Goal: Information Seeking & Learning: Learn about a topic

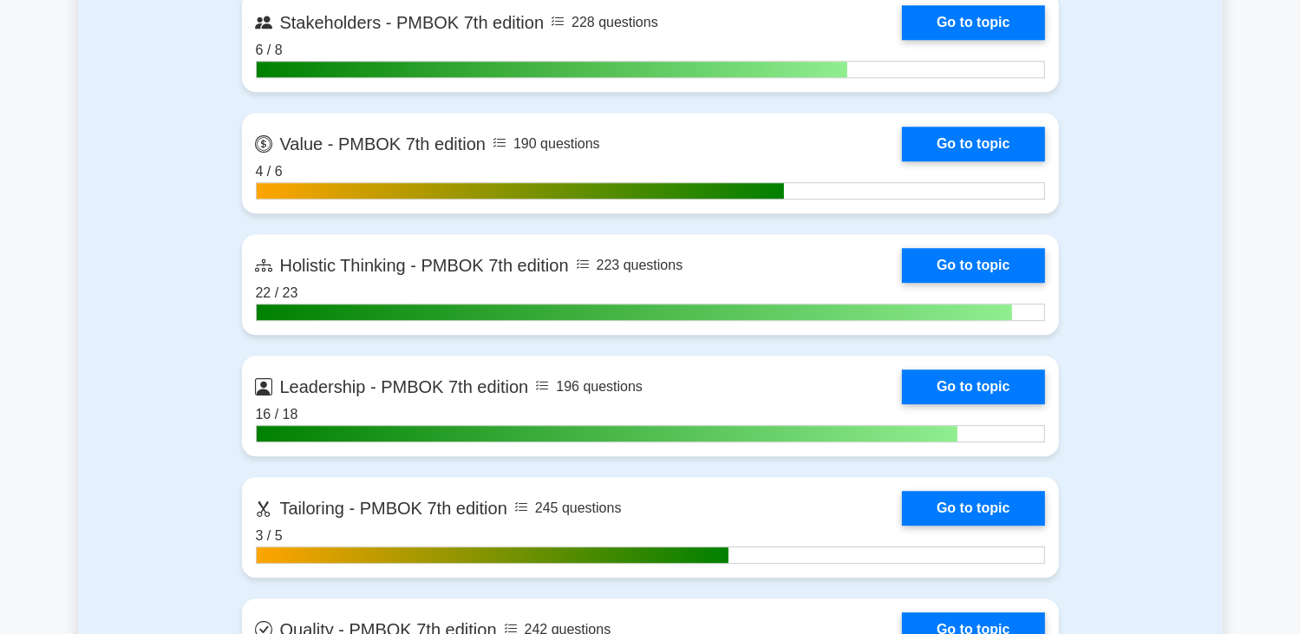
scroll to position [4770, 0]
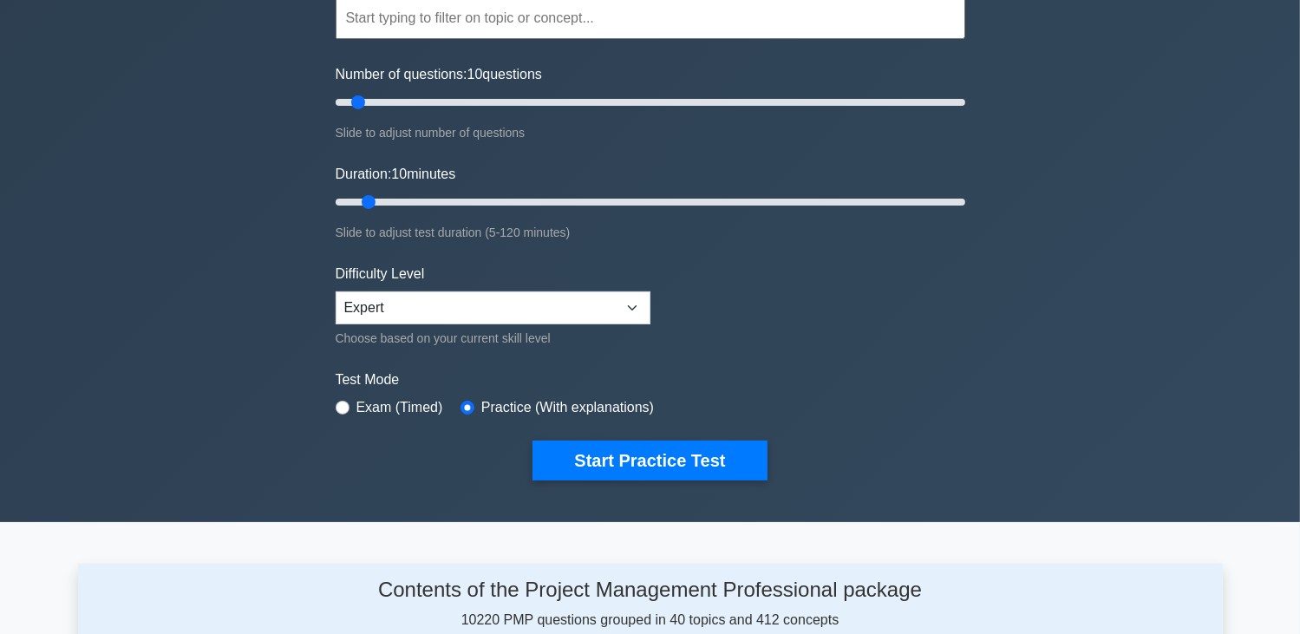
scroll to position [87, 0]
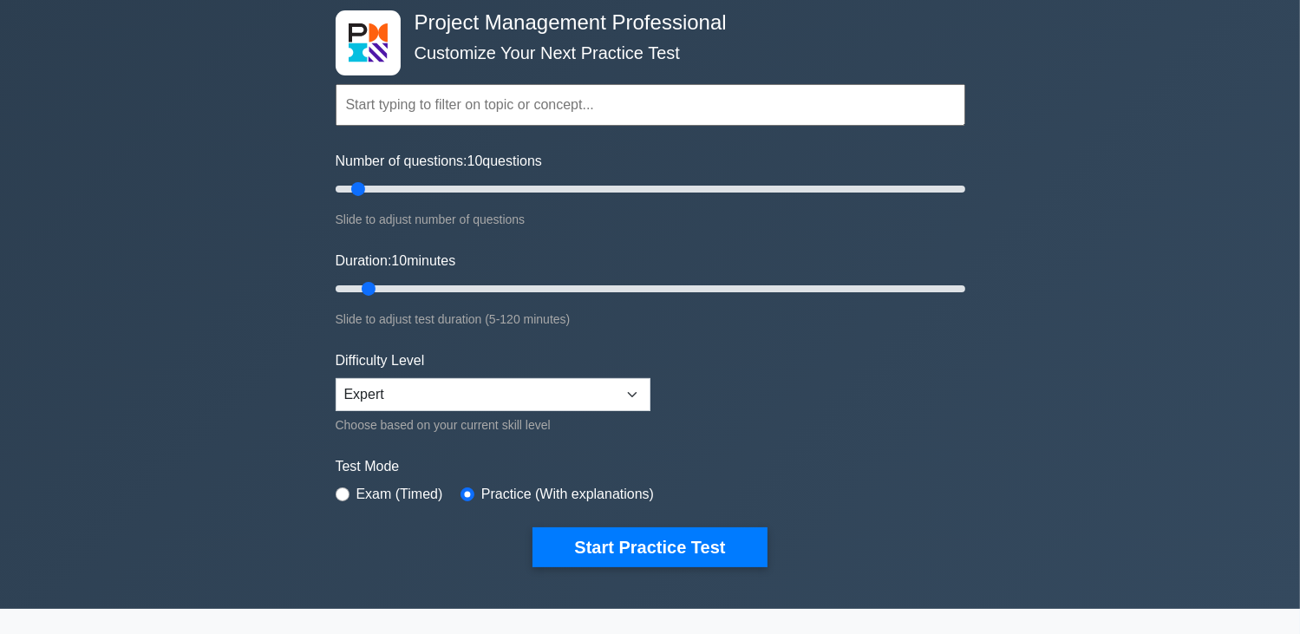
click at [764, 96] on input "text" at bounding box center [651, 105] width 630 height 42
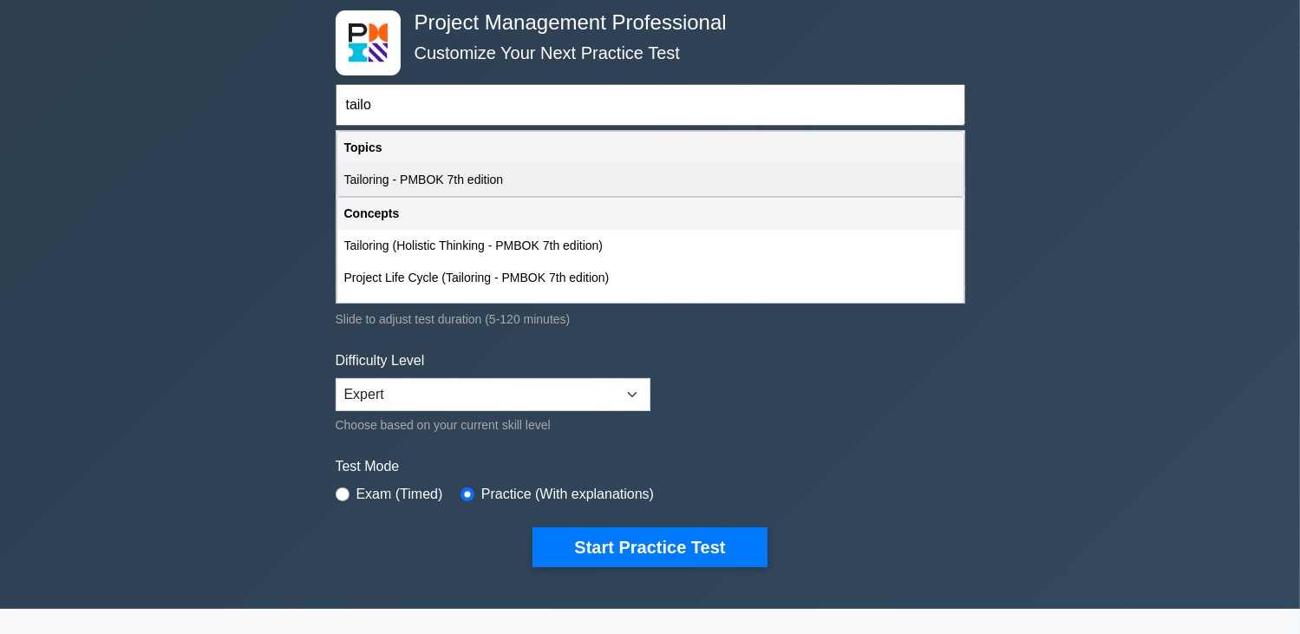
click at [442, 185] on div "Tailoring - PMBOK 7th edition" at bounding box center [650, 180] width 626 height 32
type input "Tailoring - PMBOK 7th edition"
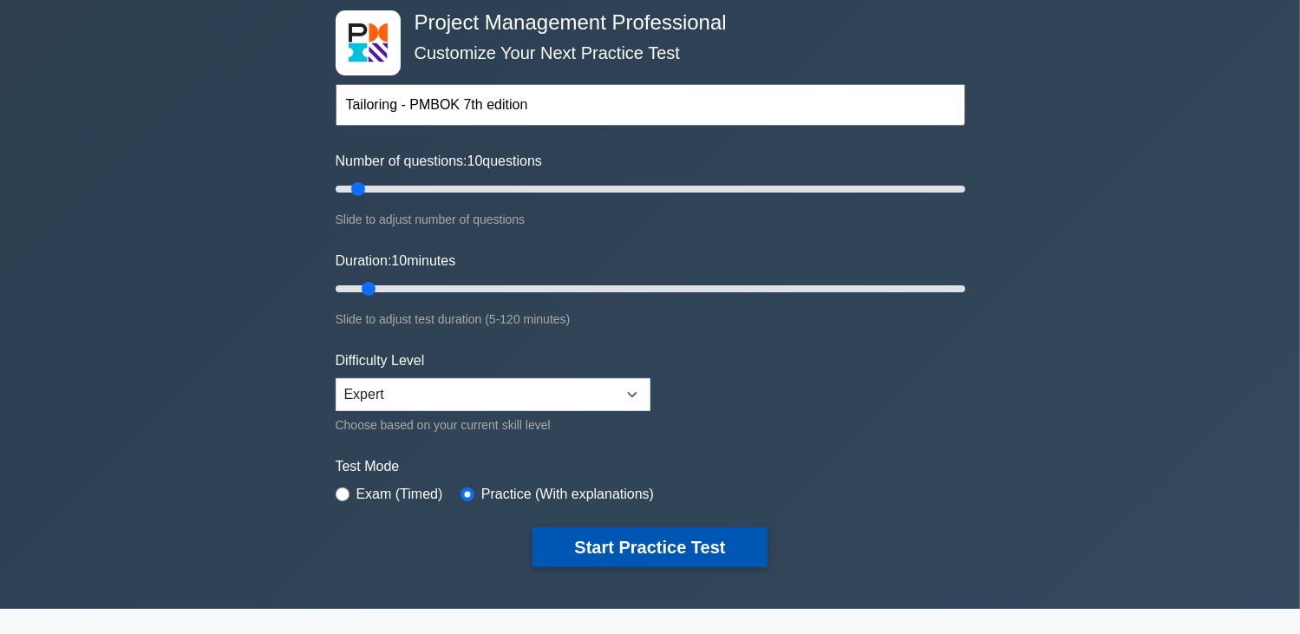
click at [587, 539] on button "Start Practice Test" at bounding box center [649, 547] width 234 height 40
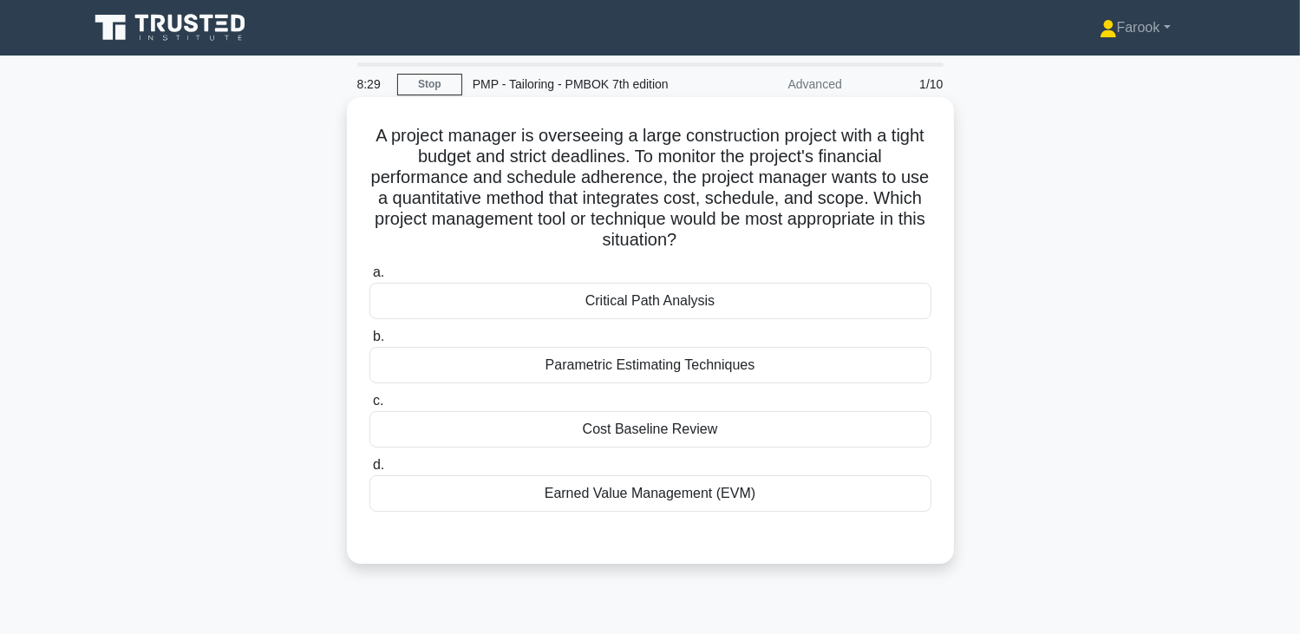
click at [726, 493] on div "Earned Value Management (EVM)" at bounding box center [650, 493] width 562 height 36
click at [369, 471] on input "d. Earned Value Management (EVM)" at bounding box center [369, 465] width 0 height 11
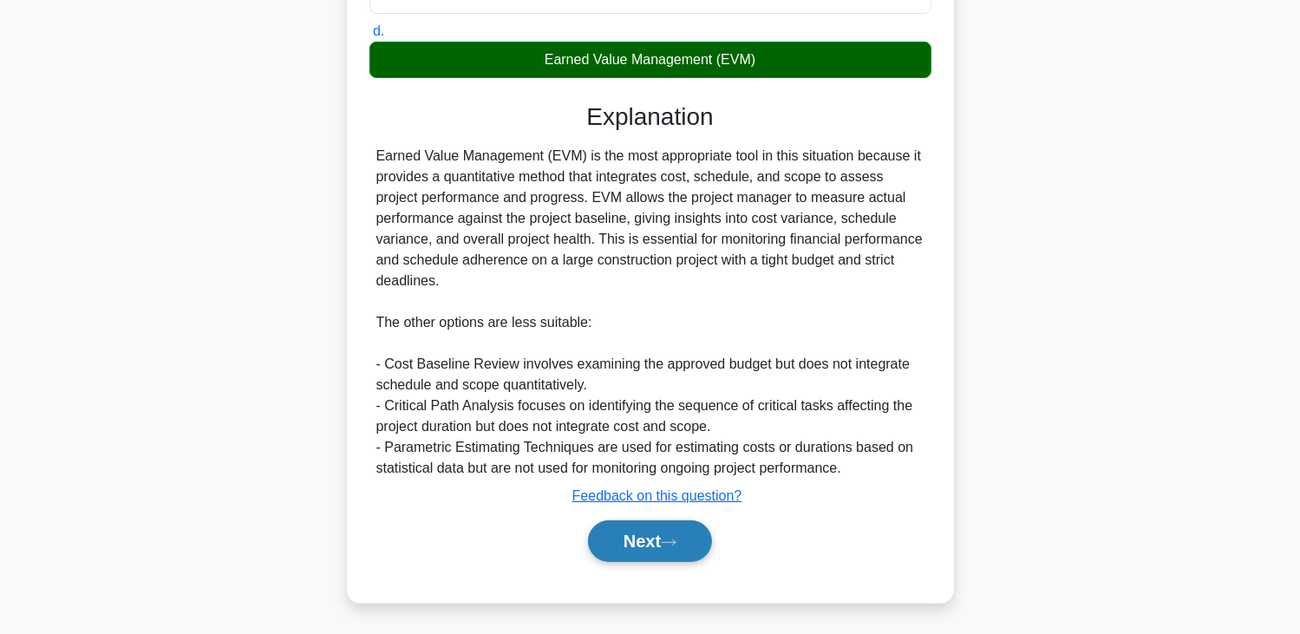
click at [644, 532] on button "Next" at bounding box center [650, 541] width 124 height 42
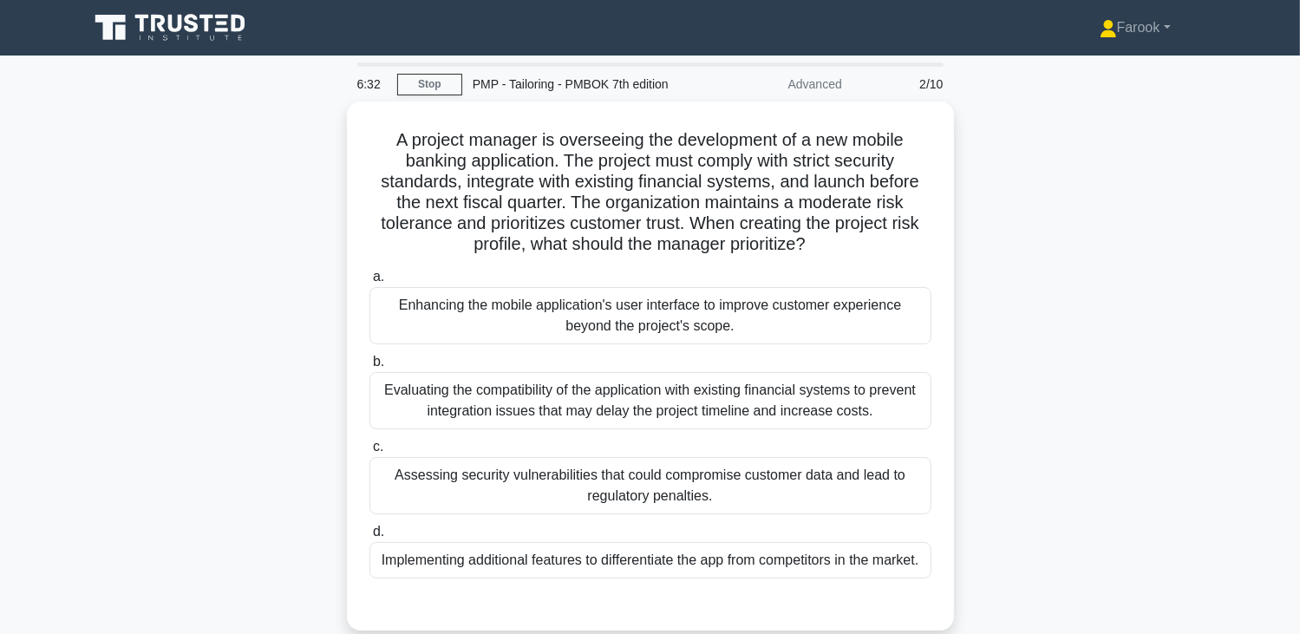
click at [657, 499] on div "Assessing security vulnerabilities that could compromise customer data and lead…" at bounding box center [650, 485] width 562 height 57
click at [369, 453] on input "c. Assessing security vulnerabilities that could compromise customer data and l…" at bounding box center [369, 446] width 0 height 11
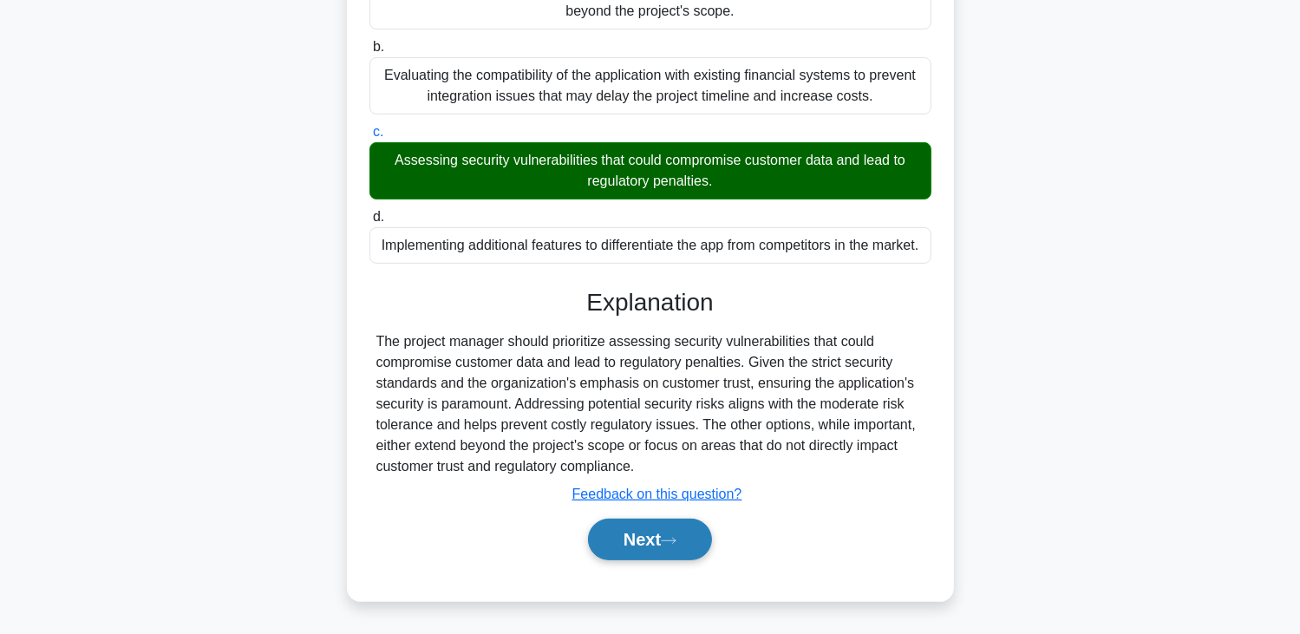
click at [624, 532] on button "Next" at bounding box center [650, 540] width 124 height 42
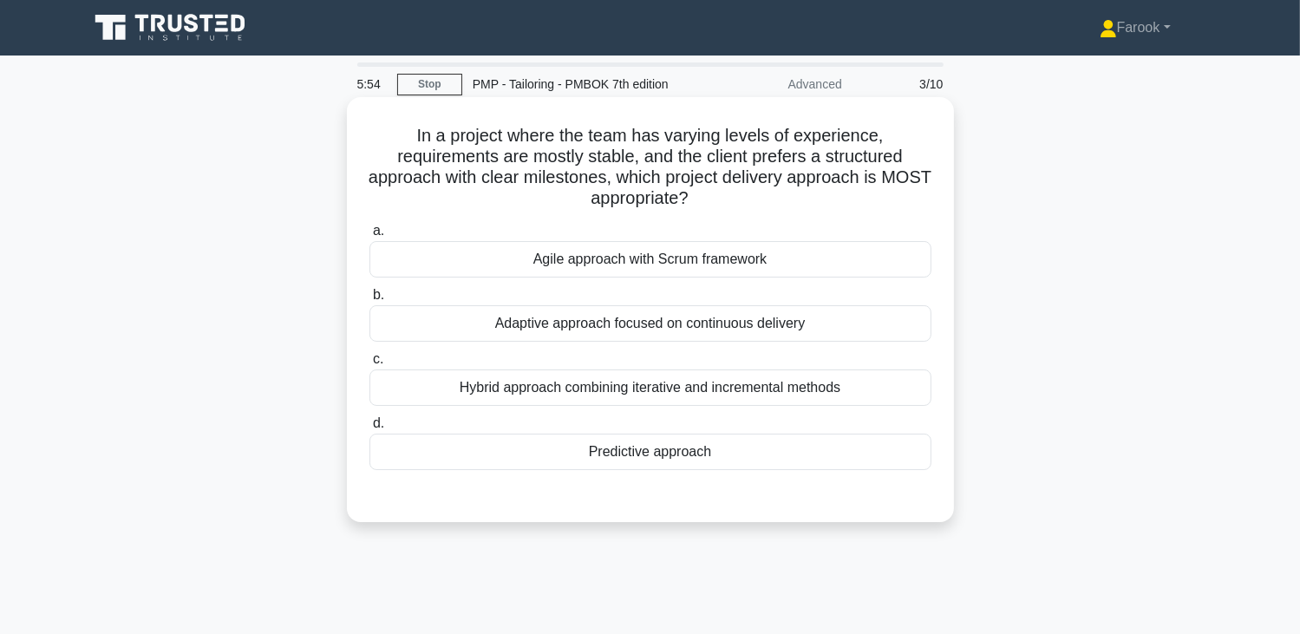
click at [697, 452] on div "Predictive approach" at bounding box center [650, 452] width 562 height 36
click at [369, 429] on input "d. Predictive approach" at bounding box center [369, 423] width 0 height 11
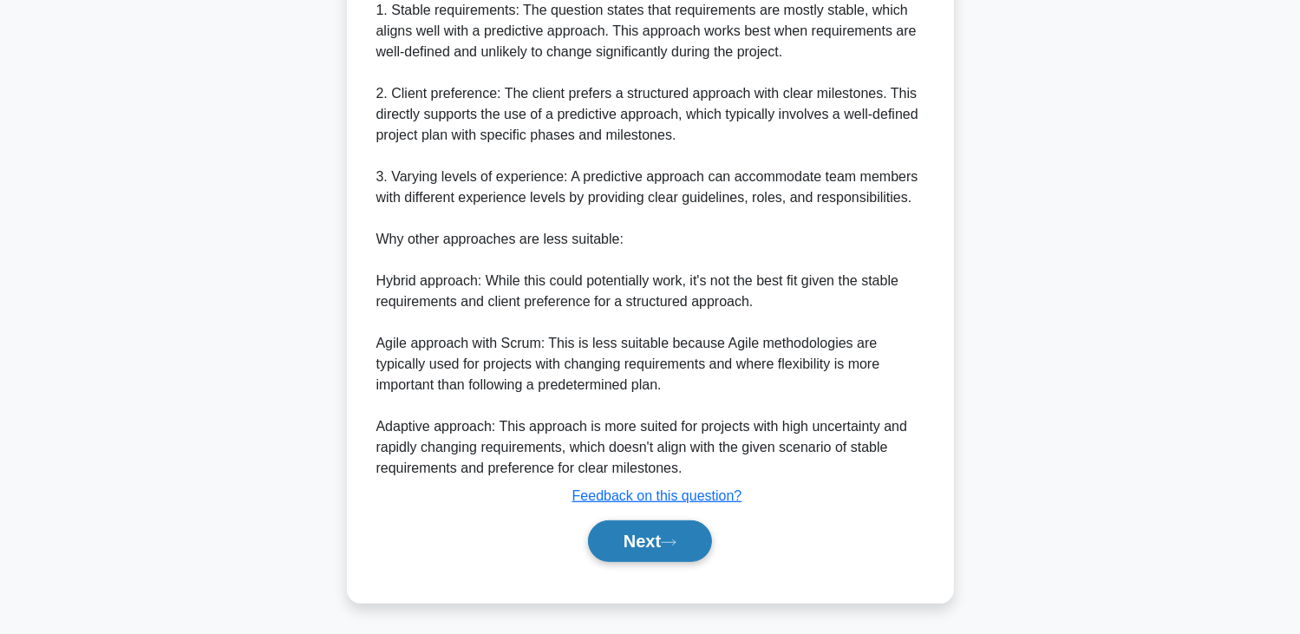
click at [635, 552] on button "Next" at bounding box center [650, 541] width 124 height 42
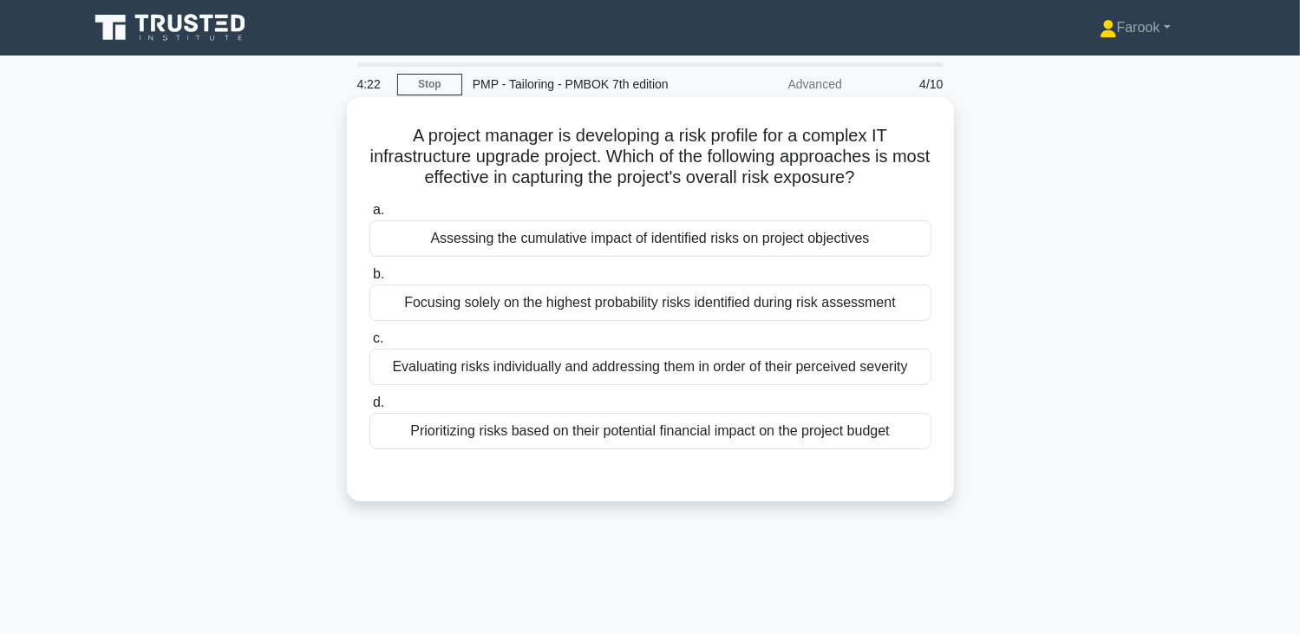
click at [732, 239] on div "Assessing the cumulative impact of identified risks on project objectives" at bounding box center [650, 238] width 562 height 36
click at [369, 216] on input "a. Assessing the cumulative impact of identified risks on project objectives" at bounding box center [369, 210] width 0 height 11
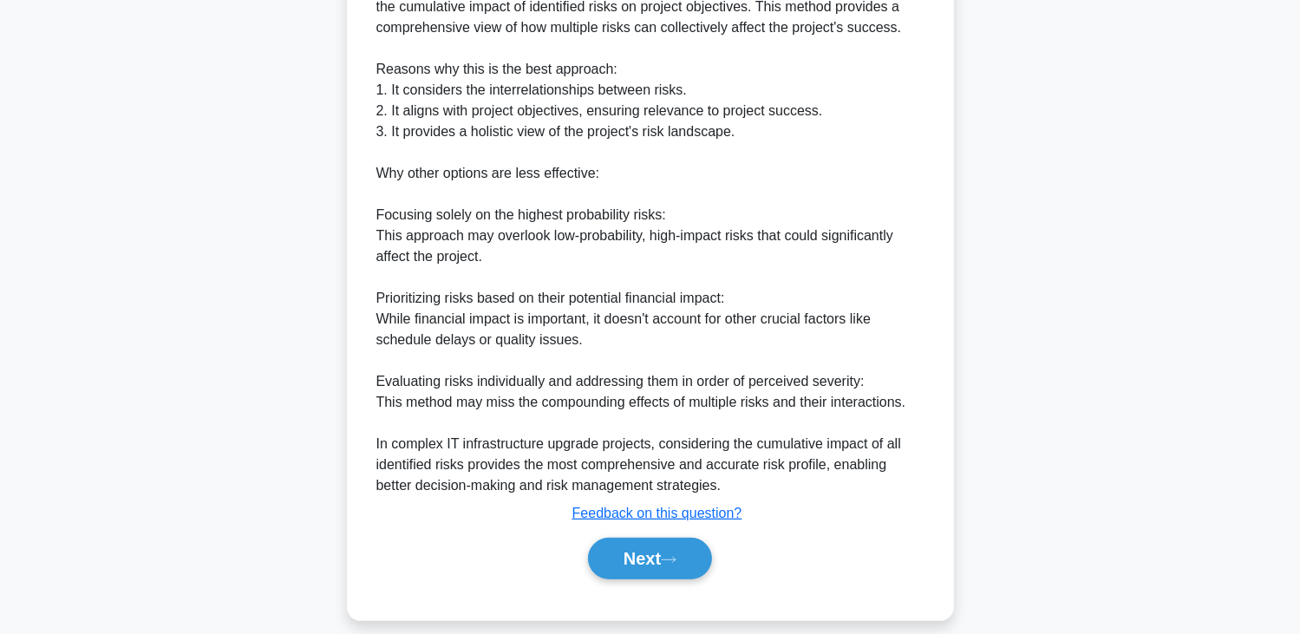
scroll to position [558, 0]
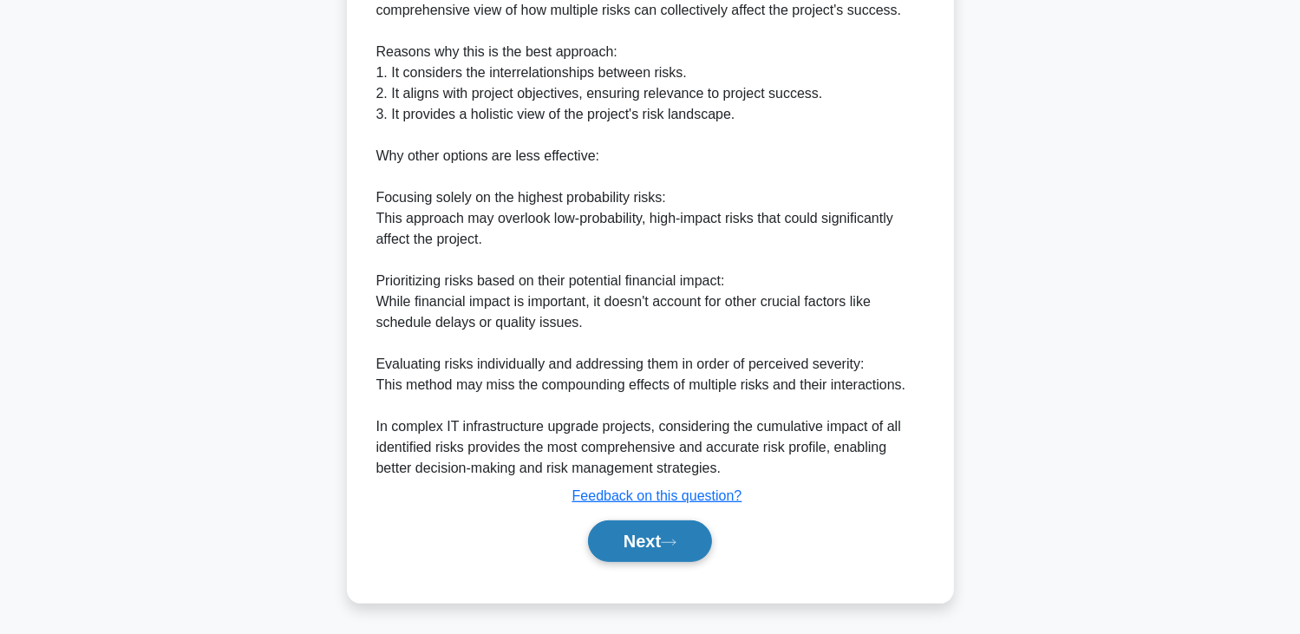
click at [649, 533] on button "Next" at bounding box center [650, 541] width 124 height 42
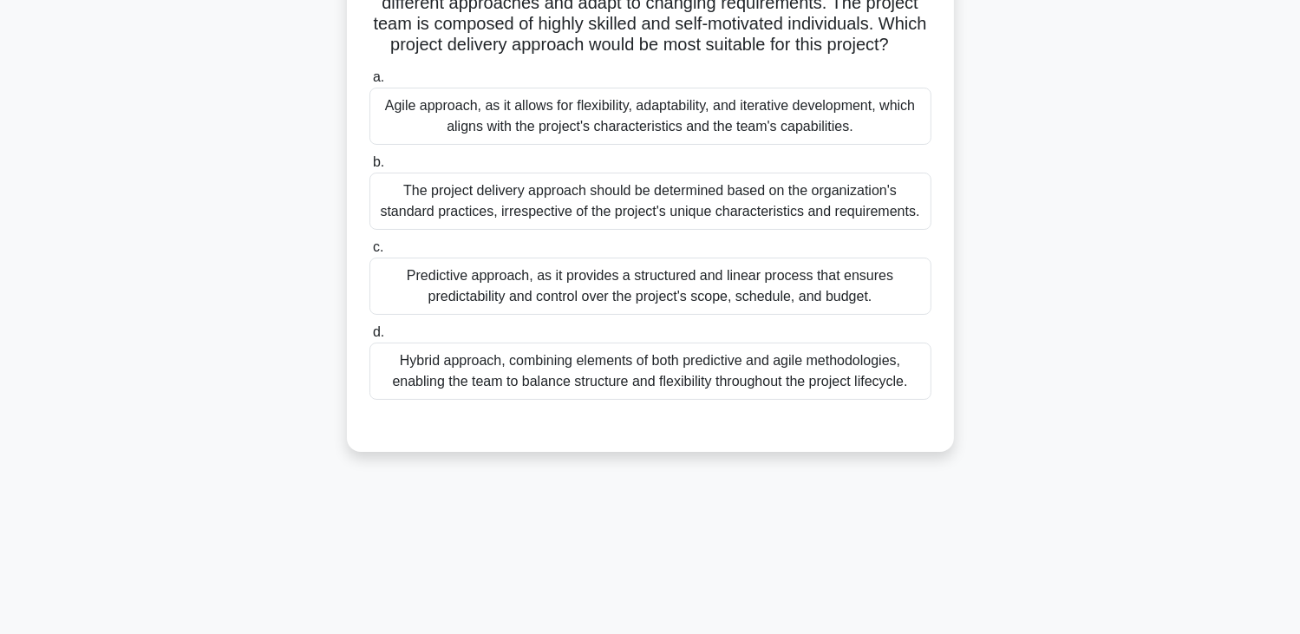
scroll to position [0, 0]
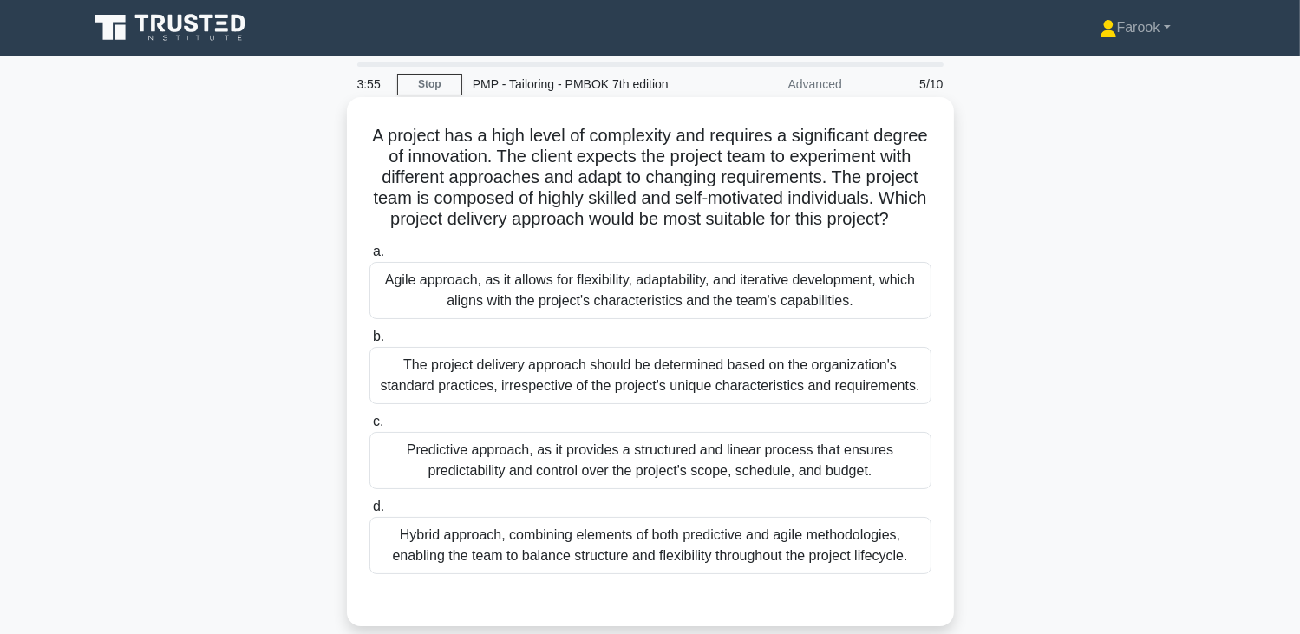
click at [738, 290] on div "Agile approach, as it allows for flexibility, adaptability, and iterative devel…" at bounding box center [650, 290] width 562 height 57
click at [369, 258] on input "a. Agile approach, as it allows for flexibility, adaptability, and iterative de…" at bounding box center [369, 251] width 0 height 11
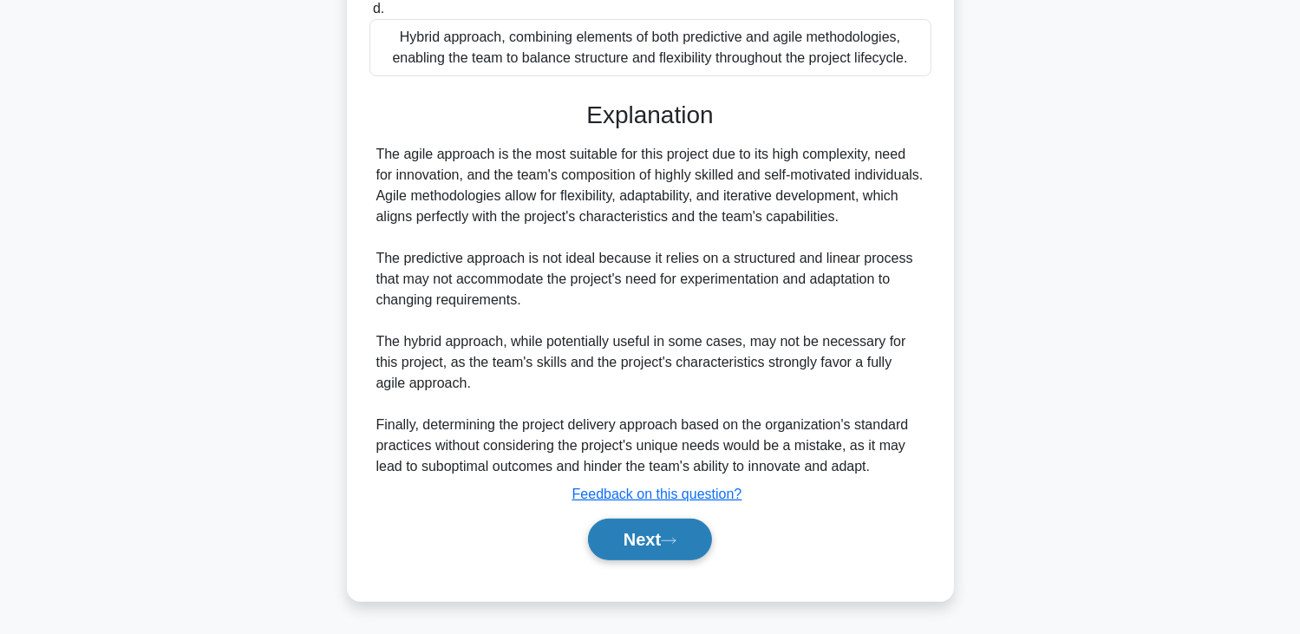
click at [634, 545] on button "Next" at bounding box center [650, 540] width 124 height 42
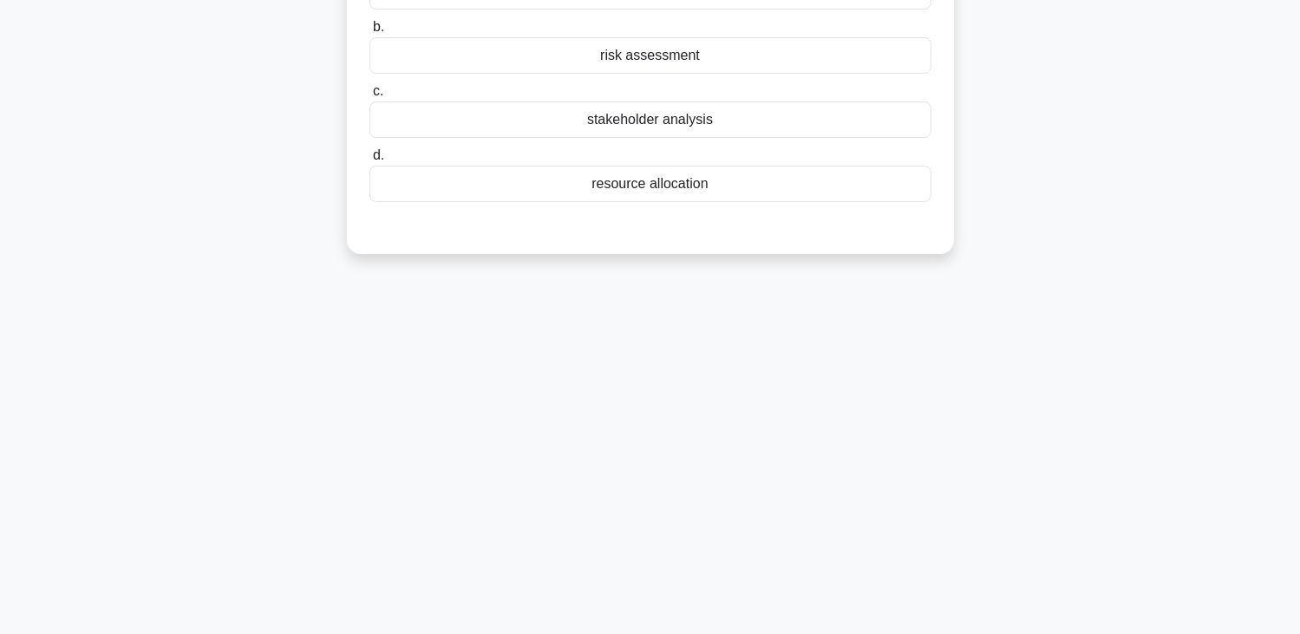
scroll to position [42, 0]
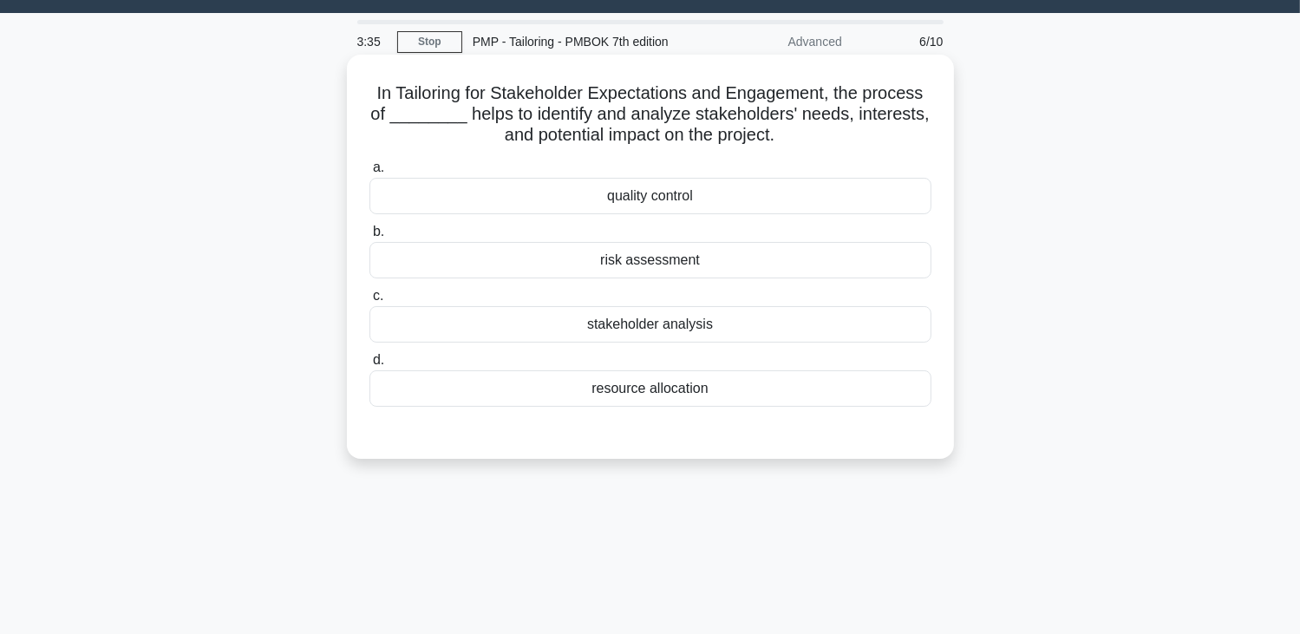
click at [746, 329] on div "stakeholder analysis" at bounding box center [650, 324] width 562 height 36
click at [369, 302] on input "c. stakeholder analysis" at bounding box center [369, 296] width 0 height 11
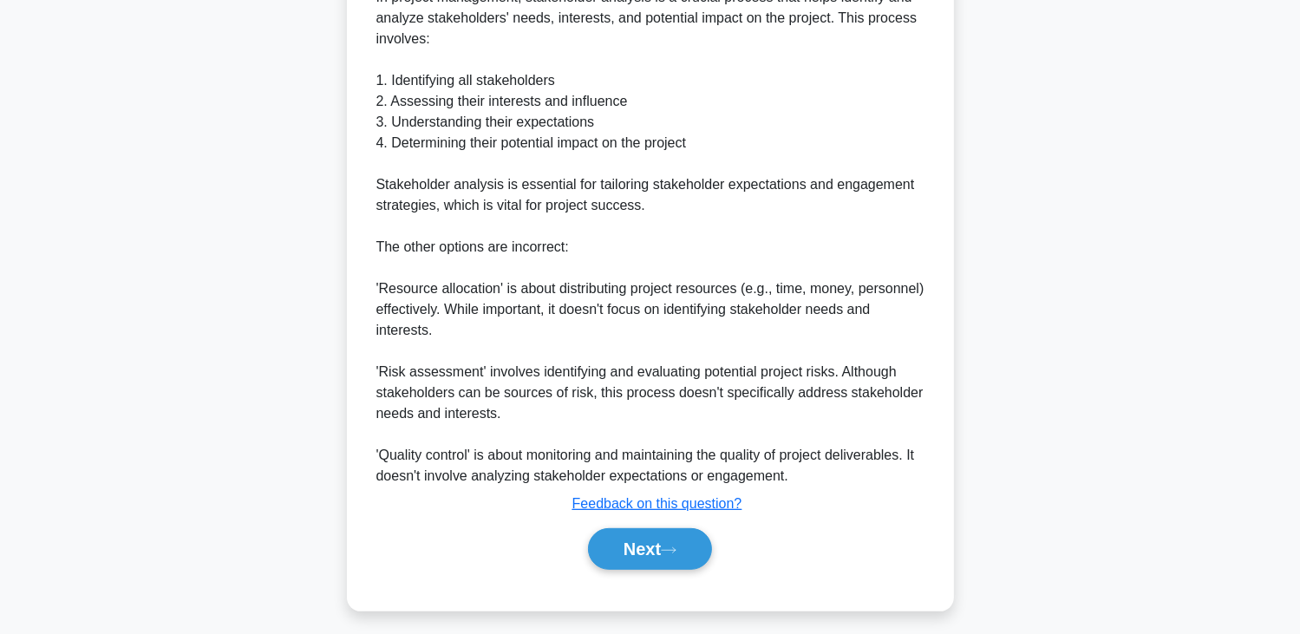
scroll to position [579, 0]
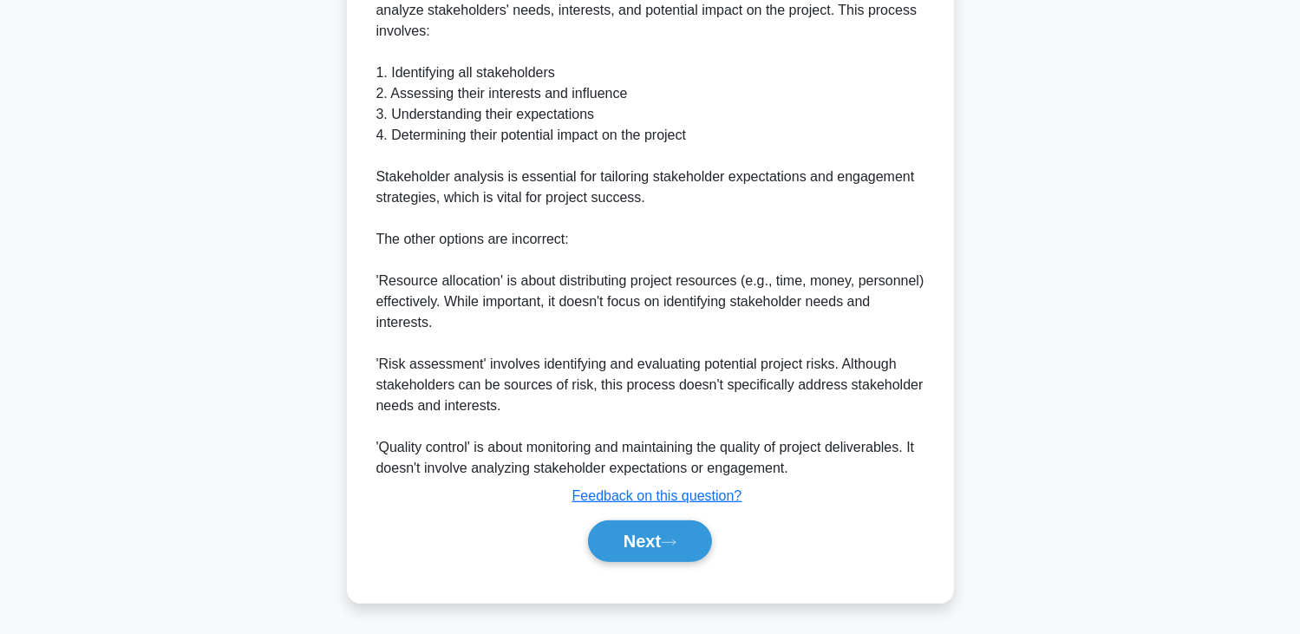
click at [650, 561] on div "Next" at bounding box center [650, 541] width 562 height 56
click at [648, 555] on button "Next" at bounding box center [650, 541] width 124 height 42
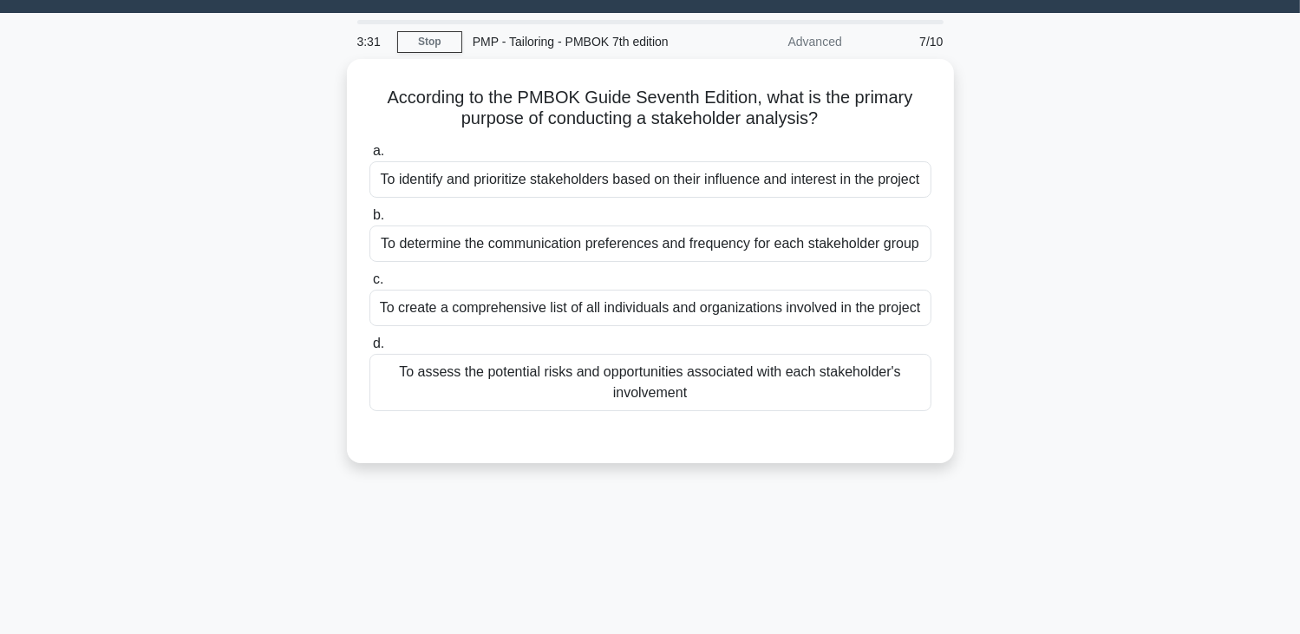
scroll to position [0, 0]
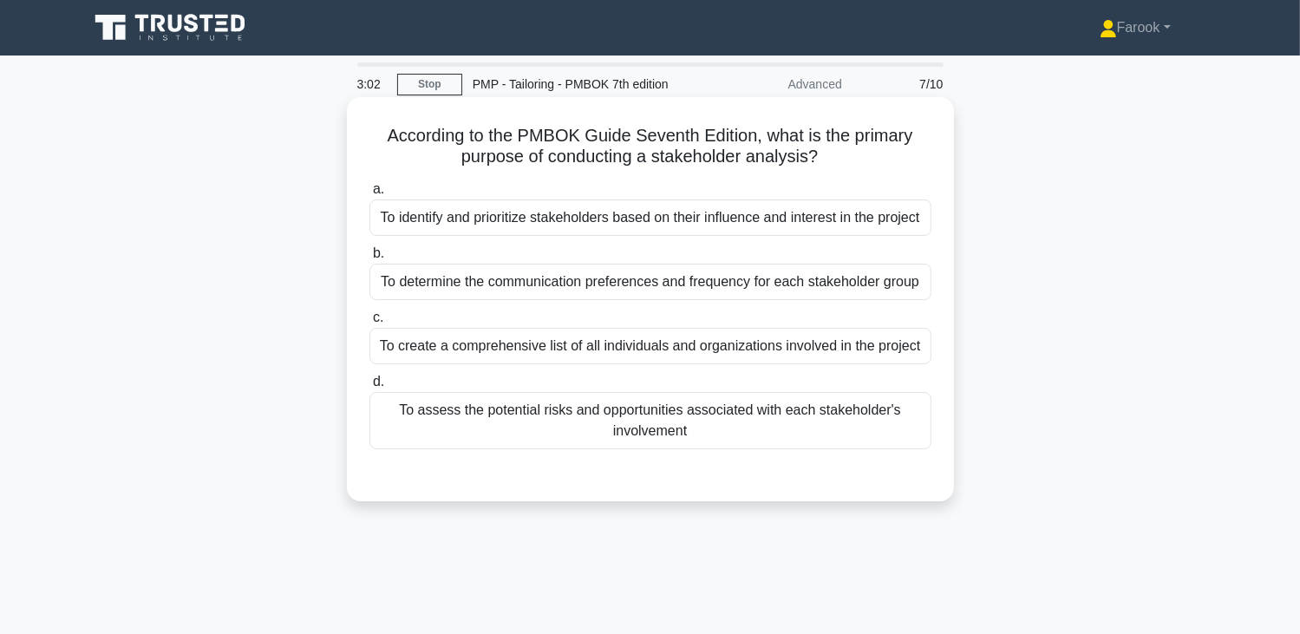
click at [750, 222] on div "To identify and prioritize stakeholders based on their influence and interest i…" at bounding box center [650, 217] width 562 height 36
click at [369, 195] on input "a. To identify and prioritize stakeholders based on their influence and interes…" at bounding box center [369, 189] width 0 height 11
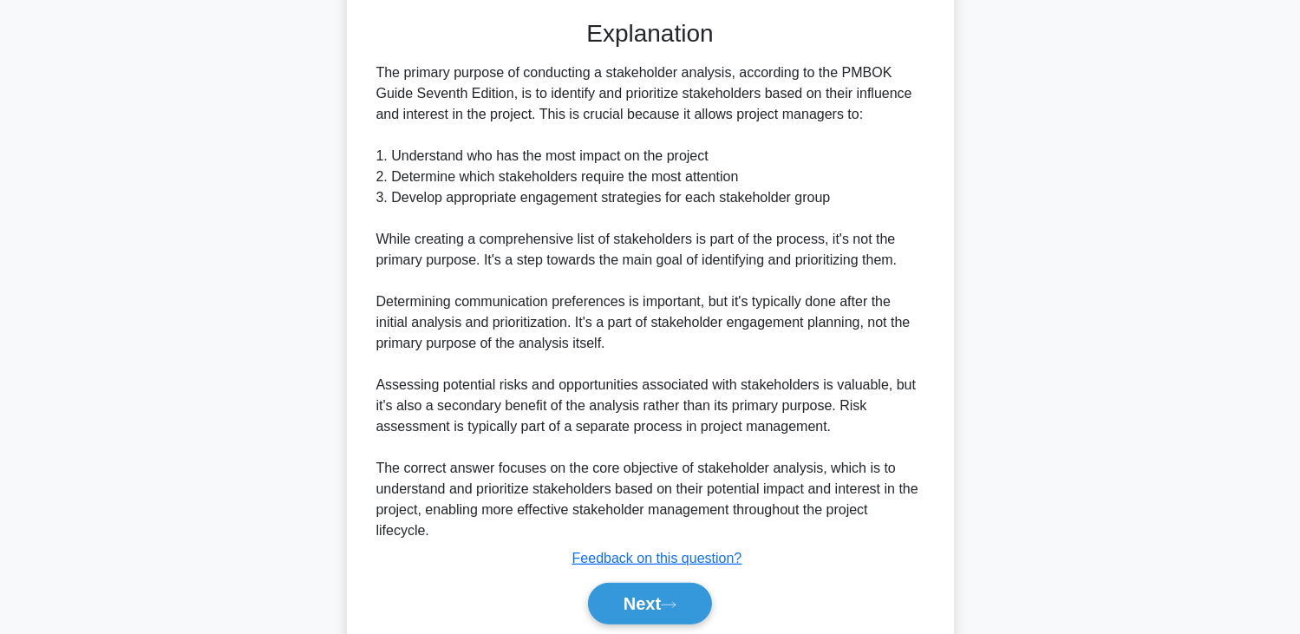
scroll to position [538, 0]
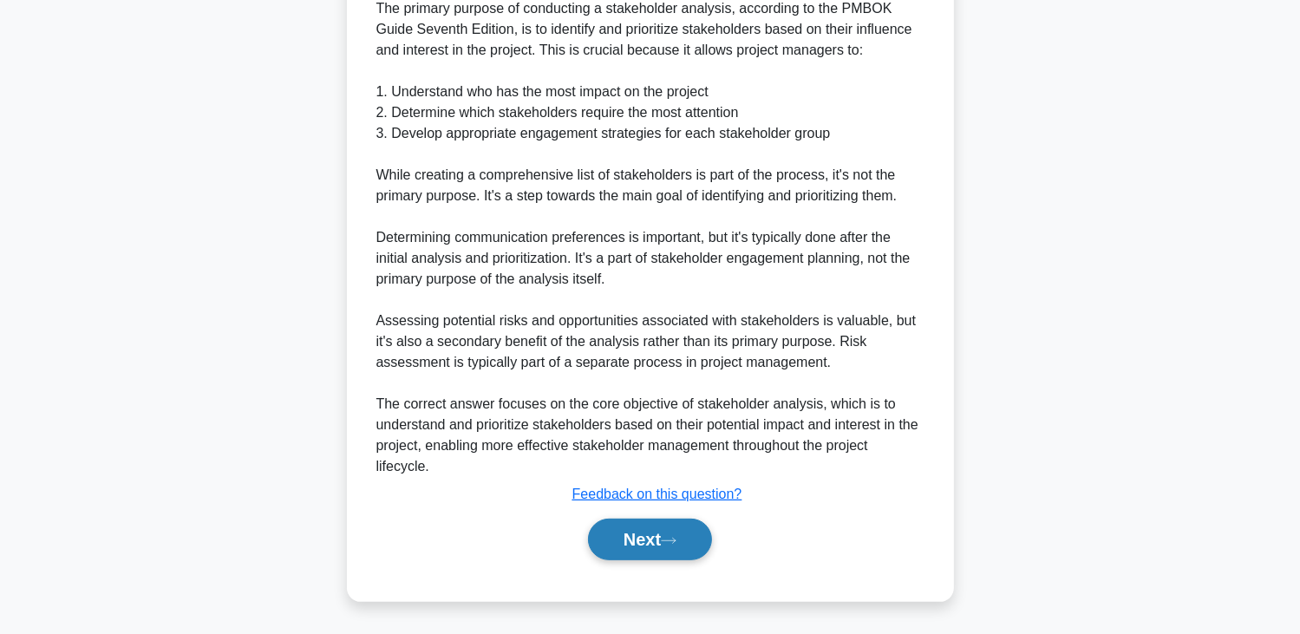
click at [649, 541] on button "Next" at bounding box center [650, 540] width 124 height 42
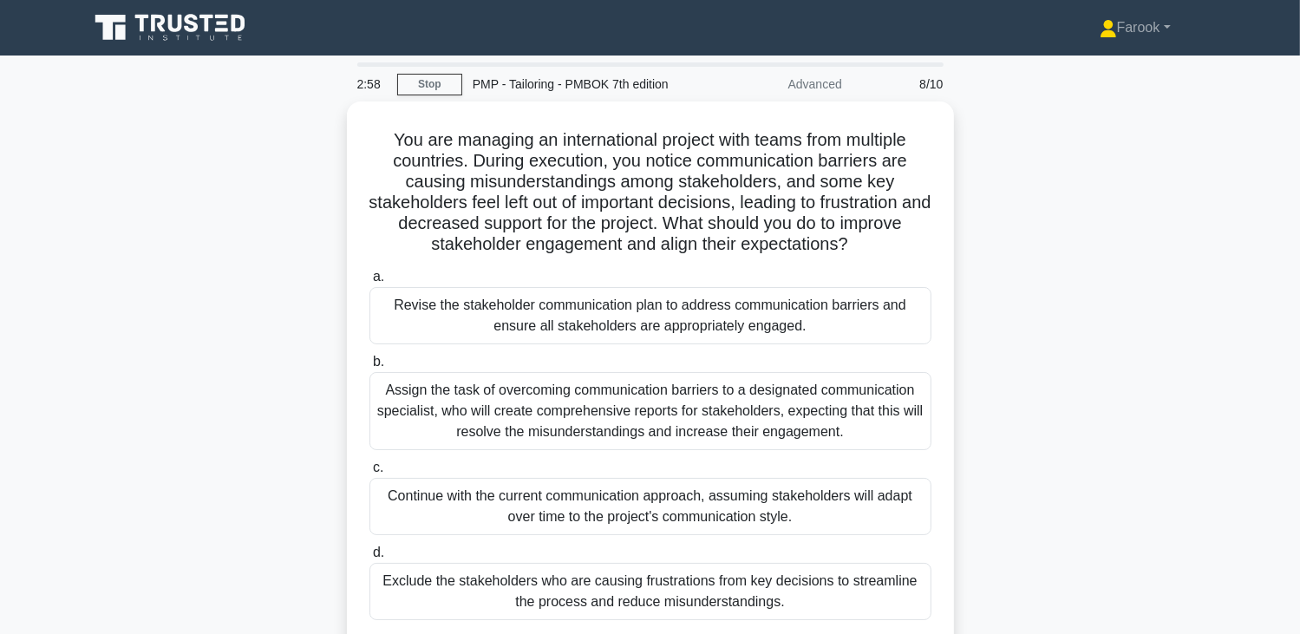
scroll to position [0, 0]
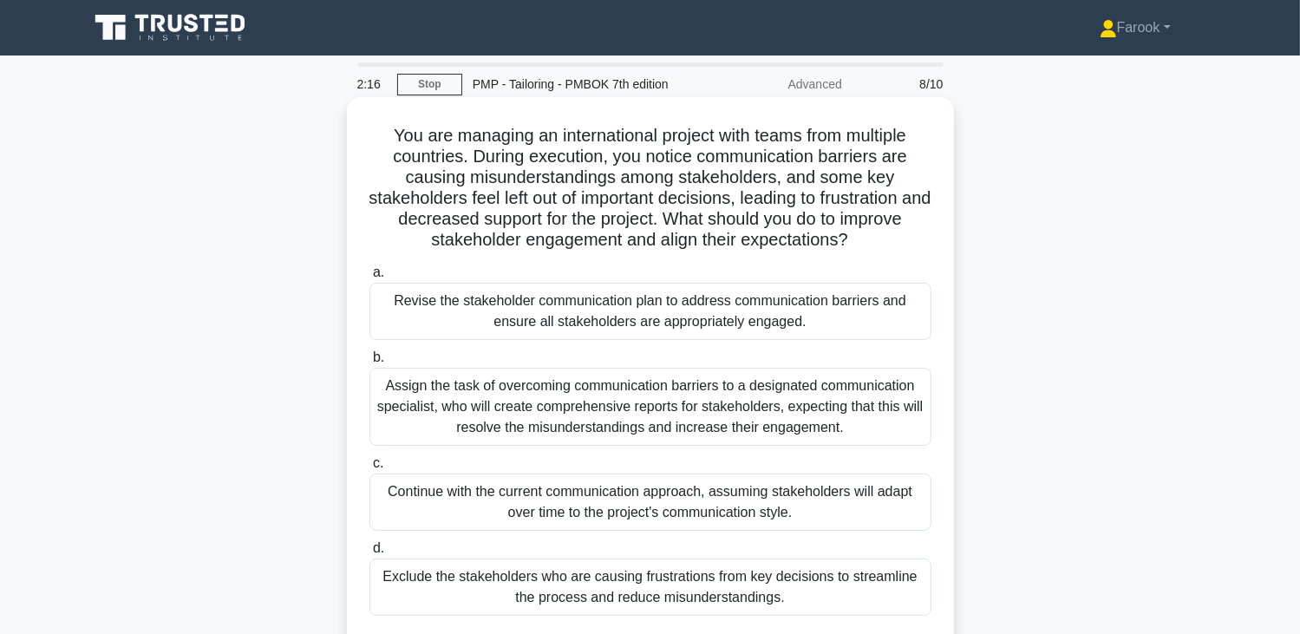
click at [740, 323] on div "Revise the stakeholder communication plan to address communication barriers and…" at bounding box center [650, 311] width 562 height 57
click at [369, 278] on input "a. Revise the stakeholder communication plan to address communication barriers …" at bounding box center [369, 272] width 0 height 11
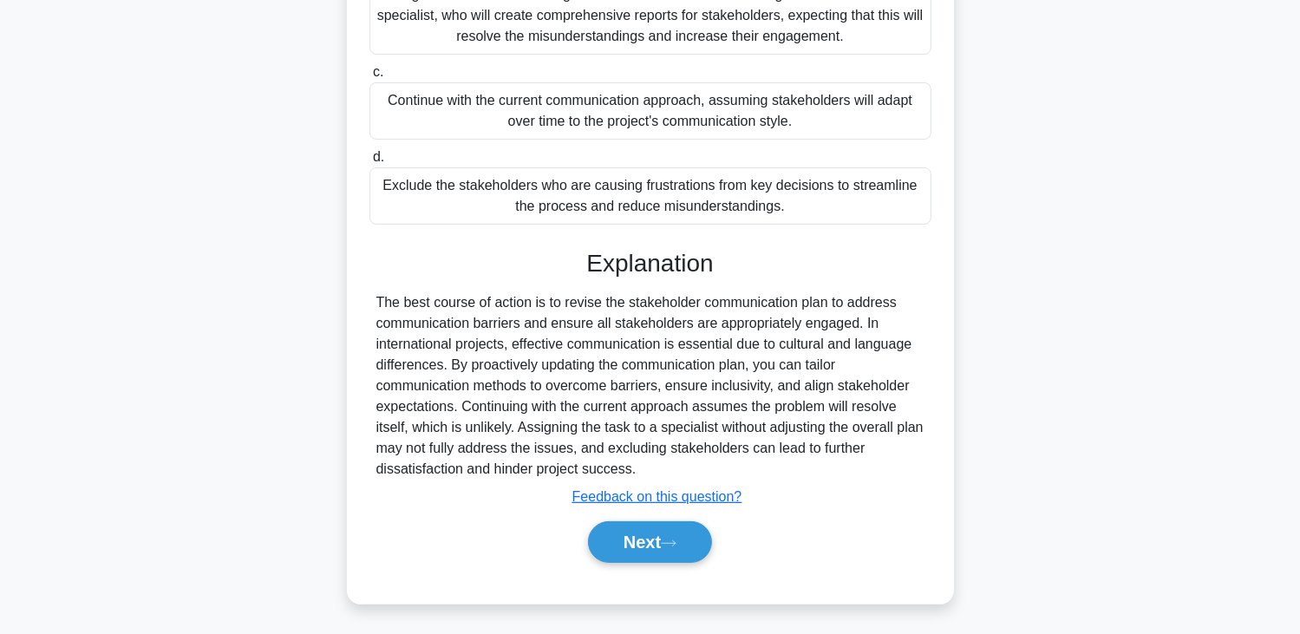
scroll to position [392, 0]
click at [651, 523] on button "Next" at bounding box center [650, 541] width 124 height 42
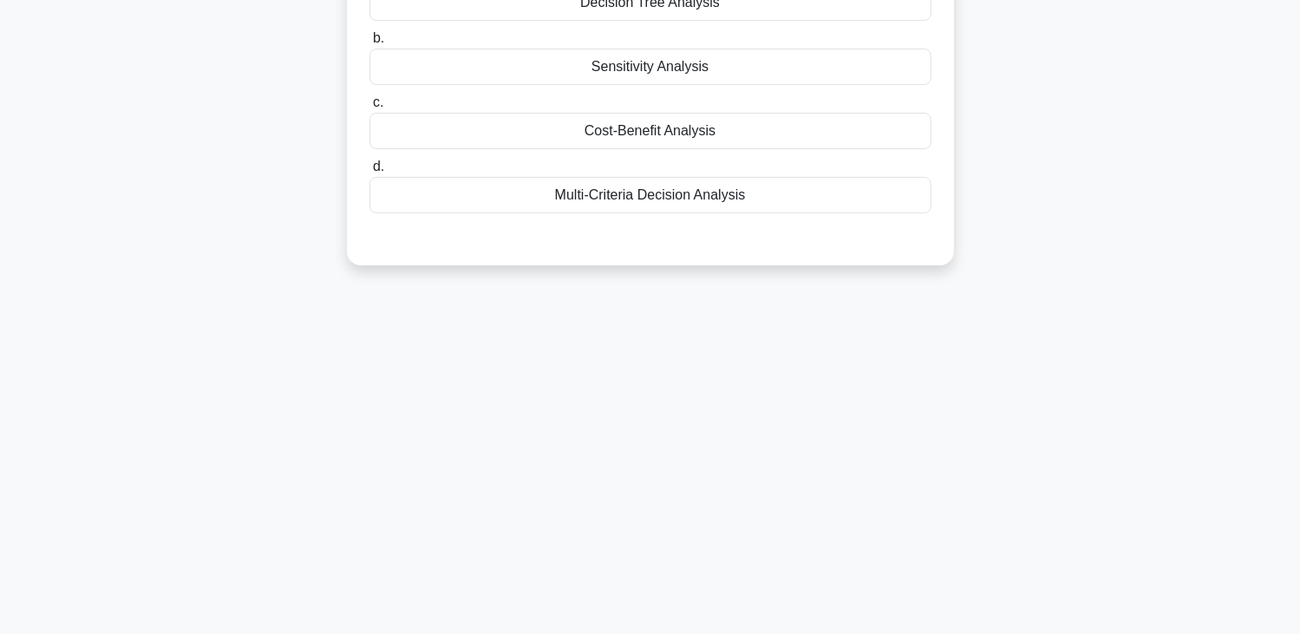
scroll to position [0, 0]
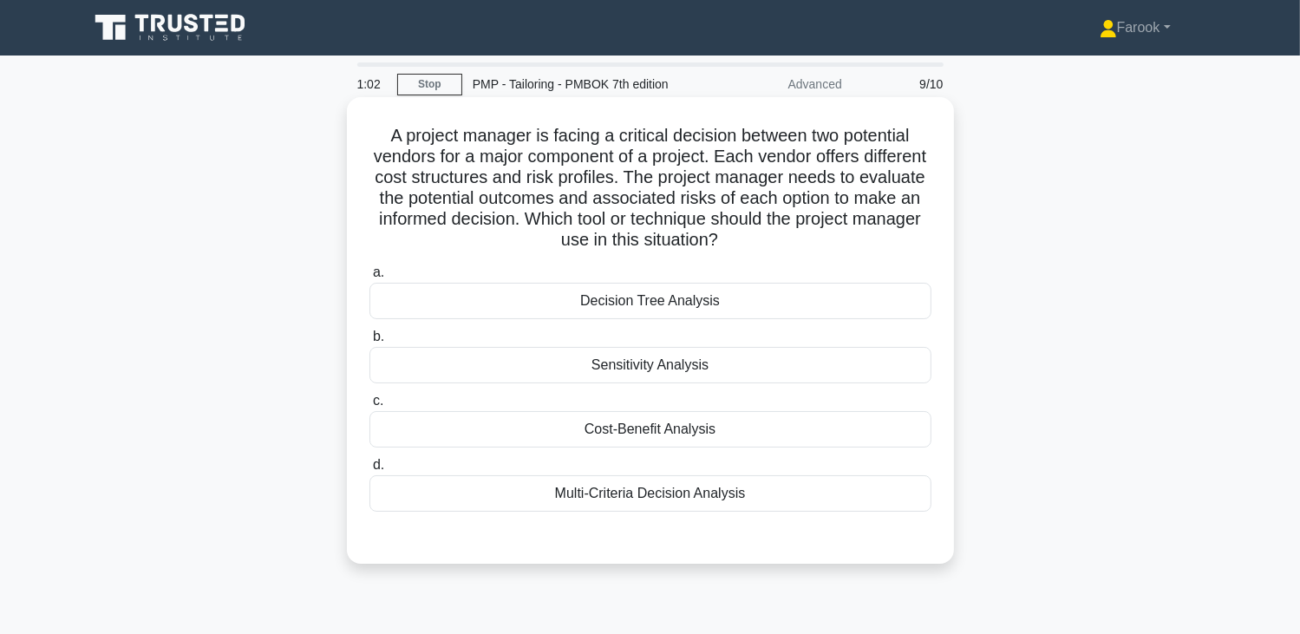
click at [675, 374] on div "Sensitivity Analysis" at bounding box center [650, 365] width 562 height 36
click at [369, 343] on input "b. Sensitivity Analysis" at bounding box center [369, 336] width 0 height 11
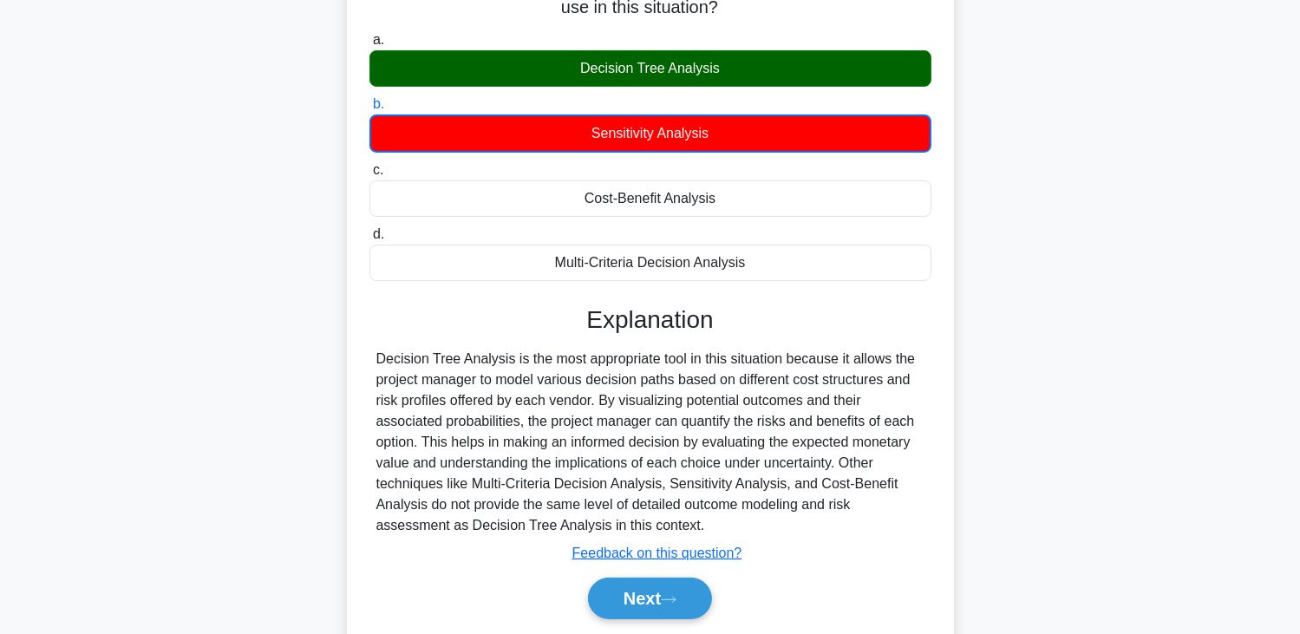
scroll to position [303, 0]
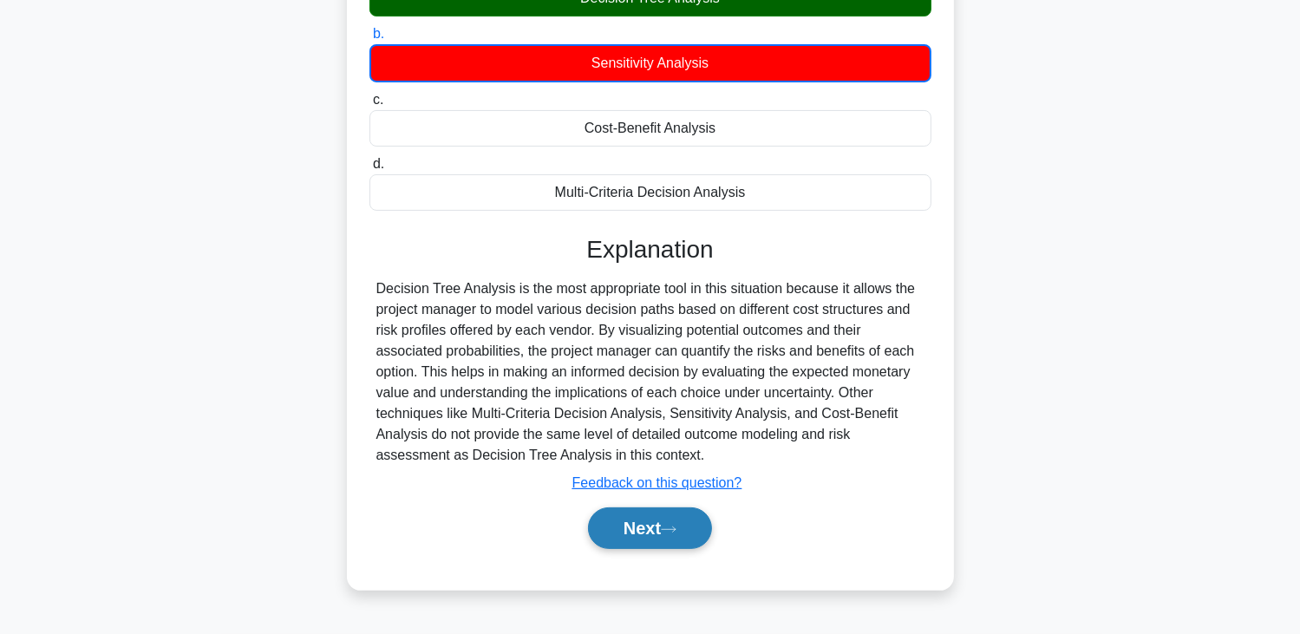
click at [614, 526] on button "Next" at bounding box center [650, 528] width 124 height 42
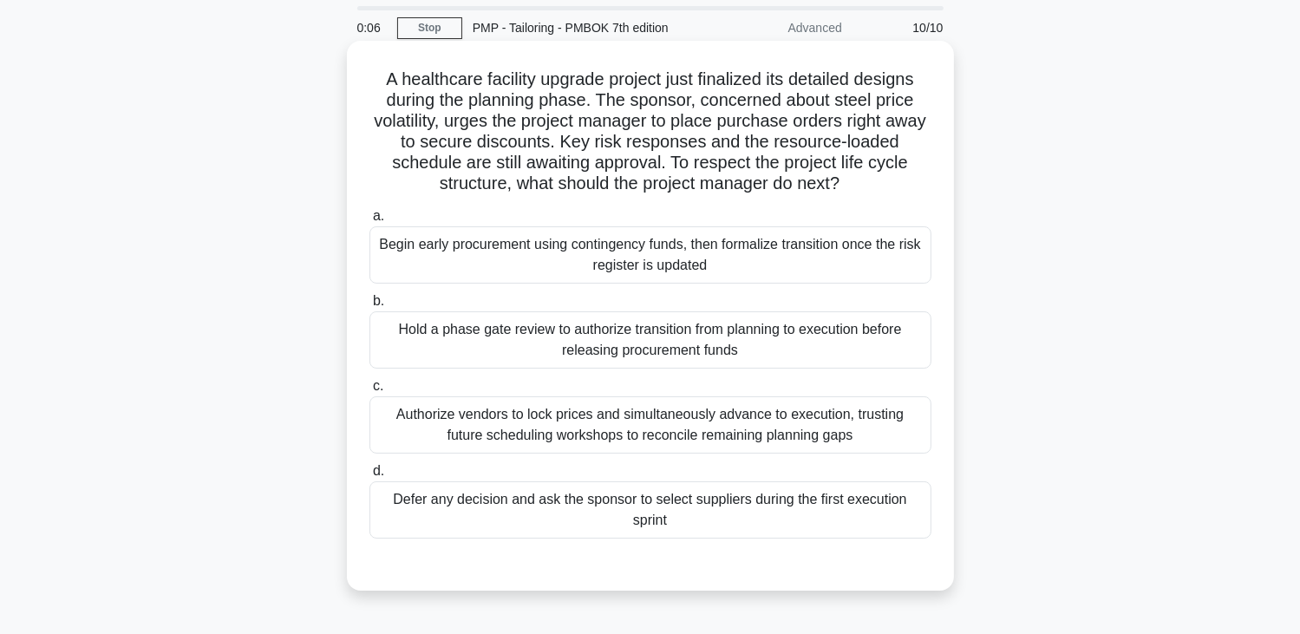
scroll to position [87, 0]
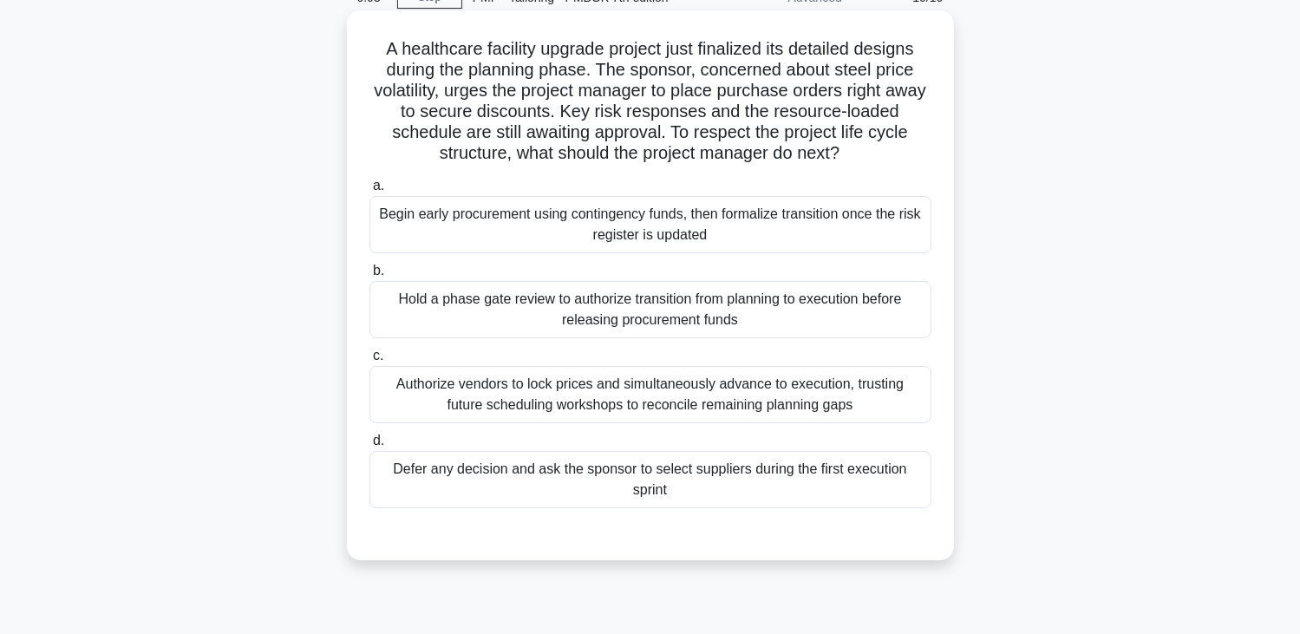
click at [631, 396] on div "Authorize vendors to lock prices and simultaneously advance to execution, trust…" at bounding box center [650, 394] width 562 height 57
click at [369, 362] on input "c. Authorize vendors to lock prices and simultaneously advance to execution, tr…" at bounding box center [369, 355] width 0 height 11
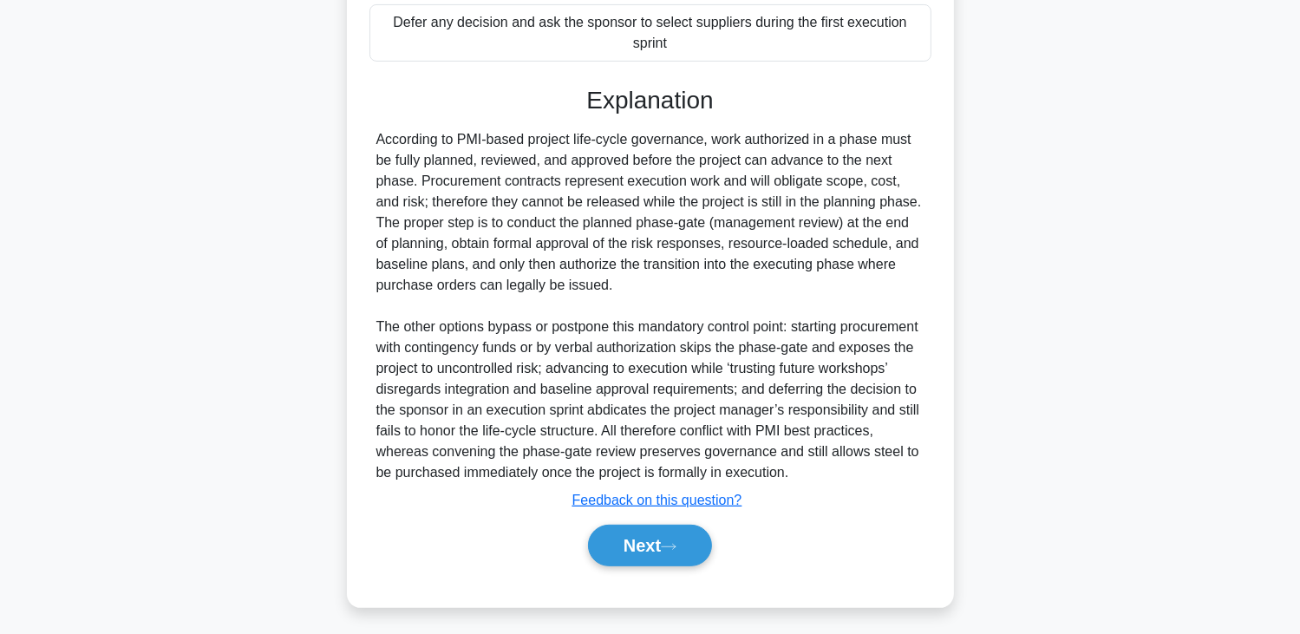
scroll to position [539, 0]
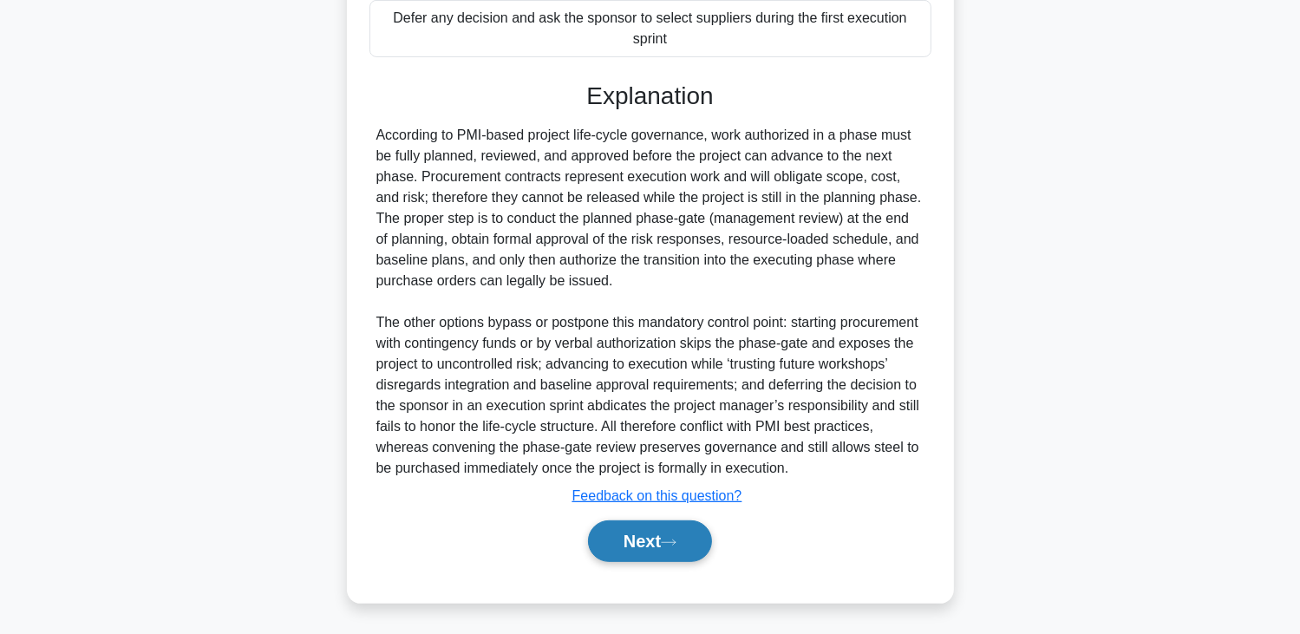
click at [633, 539] on button "Next" at bounding box center [650, 541] width 124 height 42
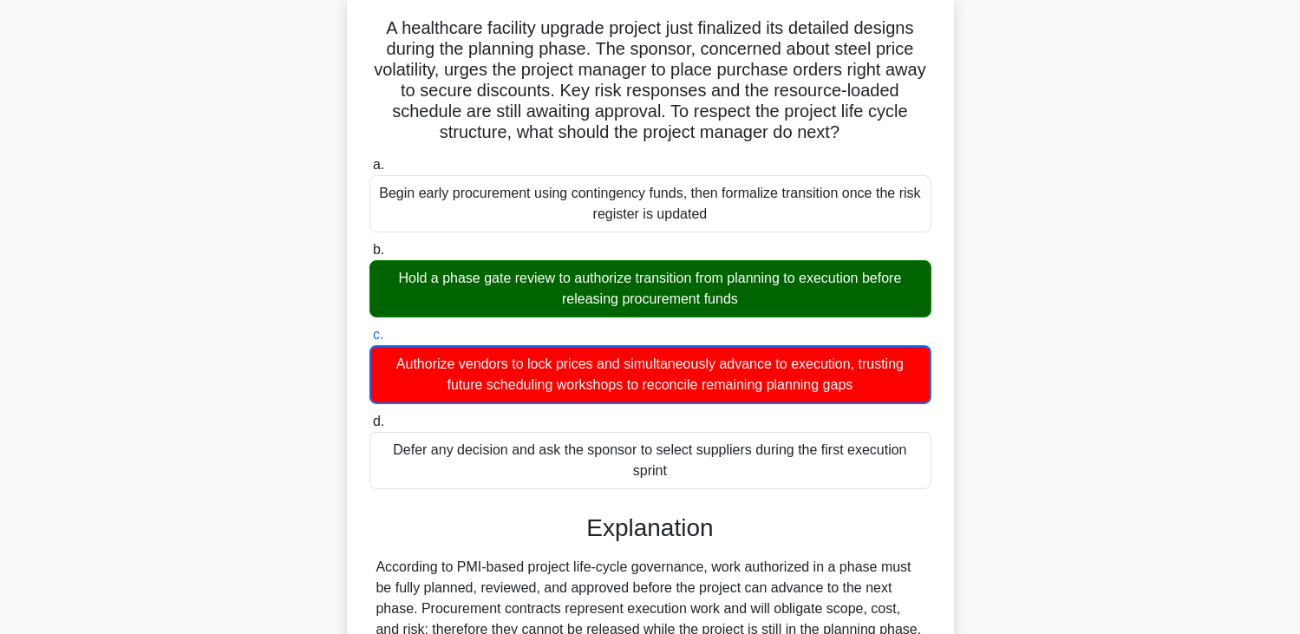
scroll to position [284, 0]
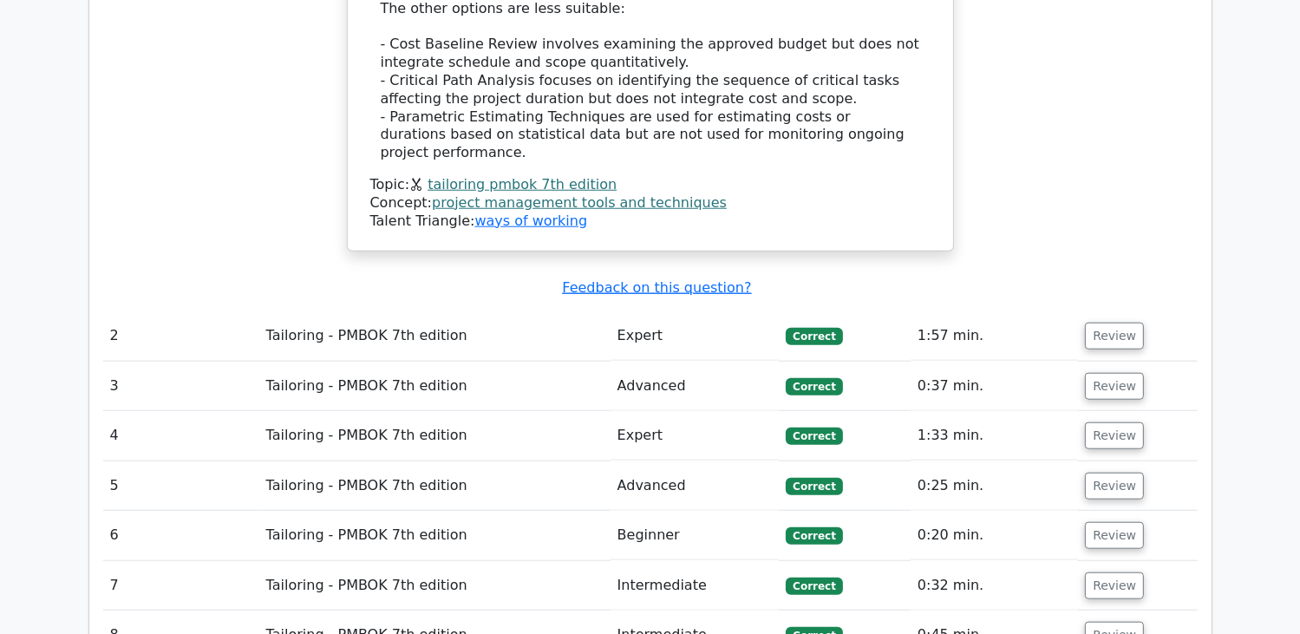
scroll to position [1561, 0]
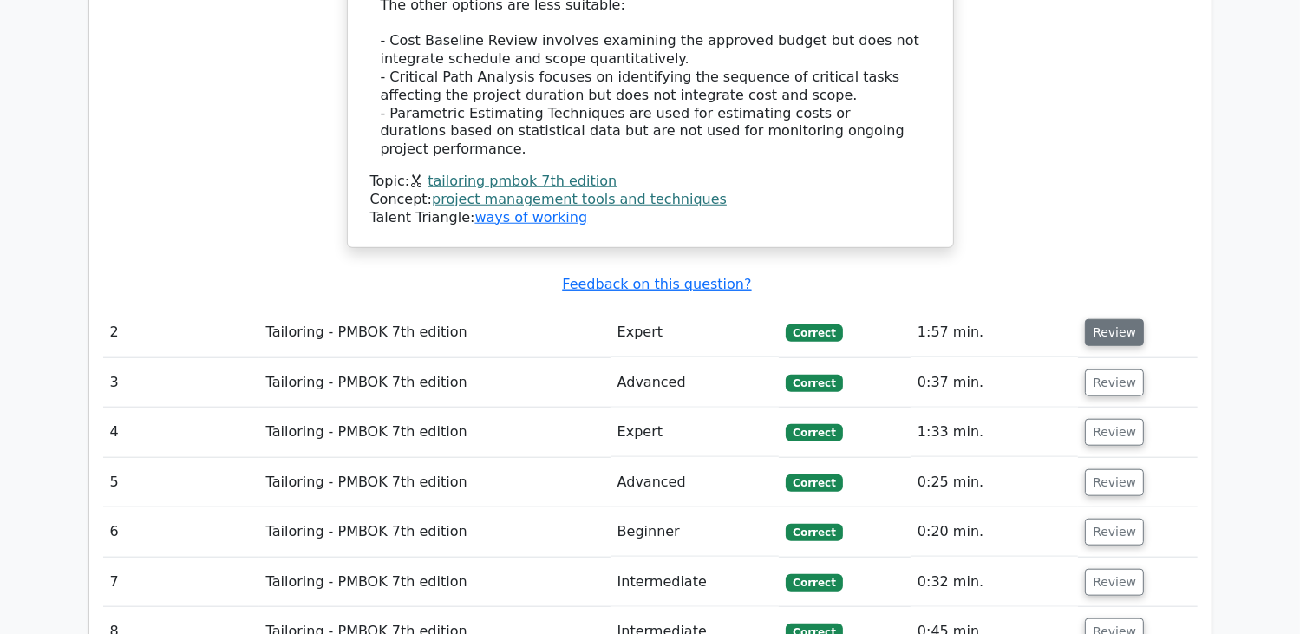
click at [1133, 319] on button "Review" at bounding box center [1114, 332] width 59 height 27
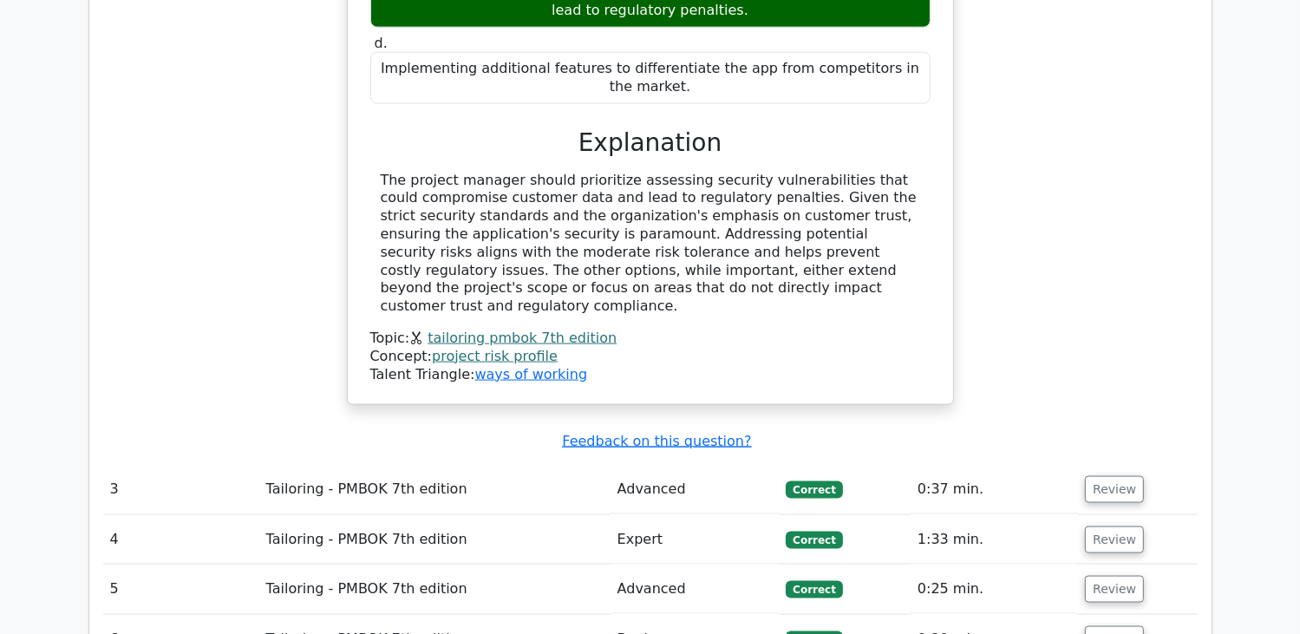
scroll to position [2428, 0]
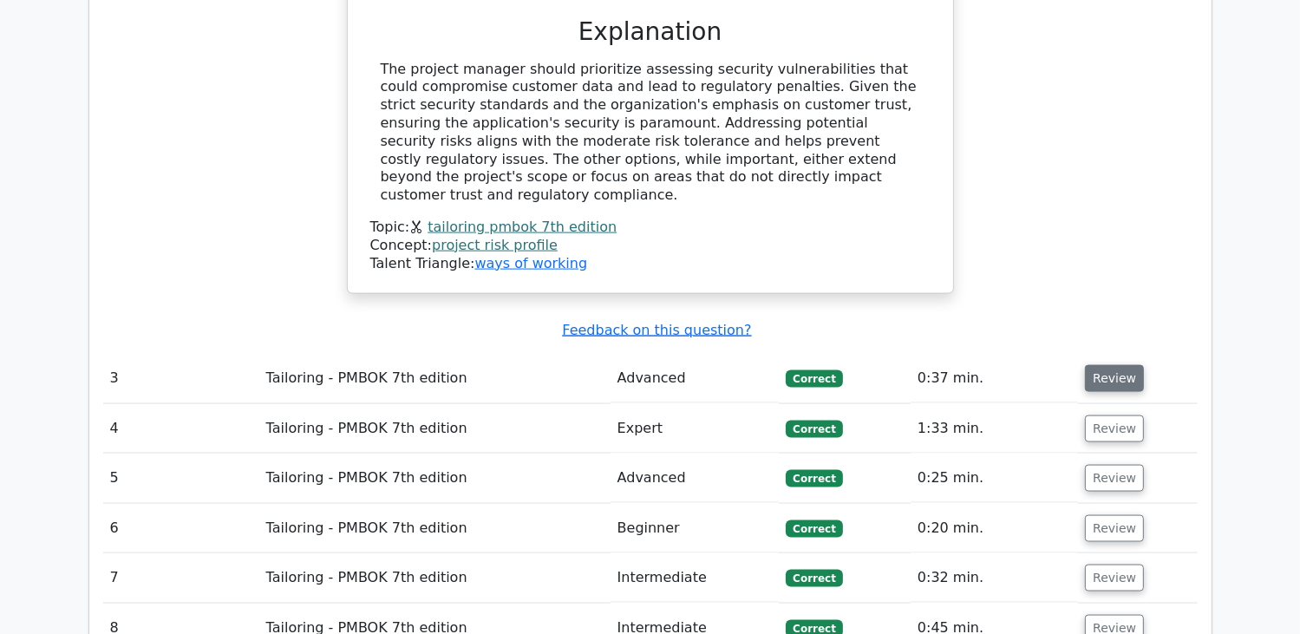
click at [1114, 365] on button "Review" at bounding box center [1114, 378] width 59 height 27
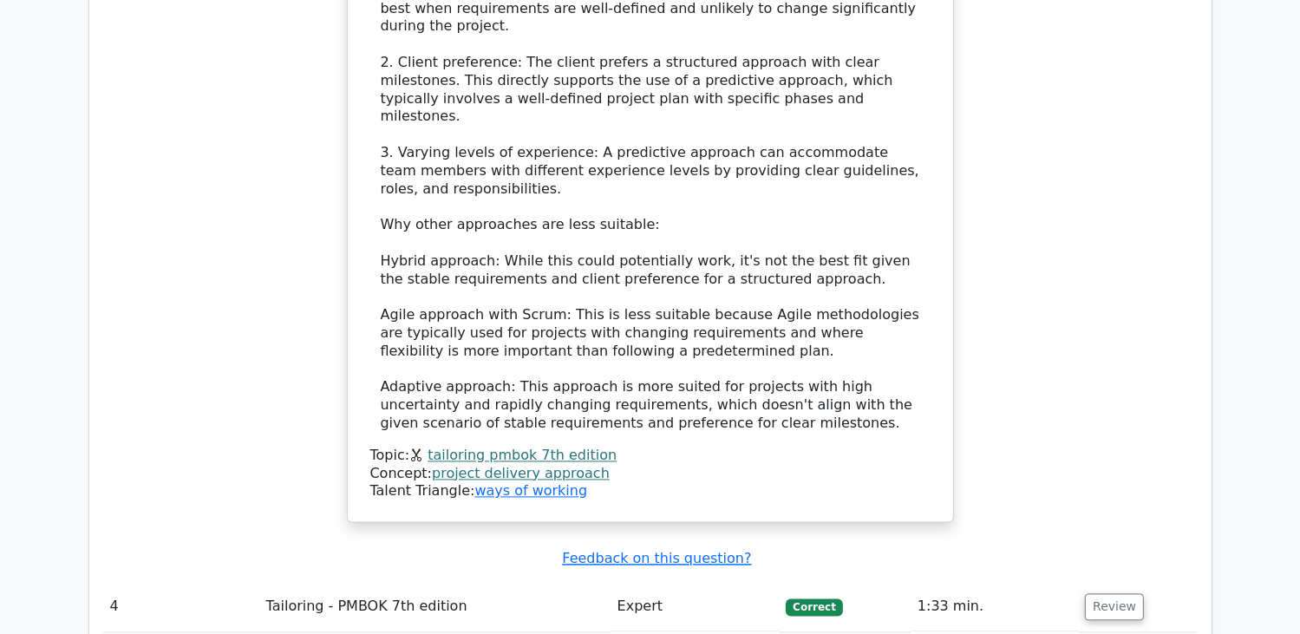
scroll to position [3382, 0]
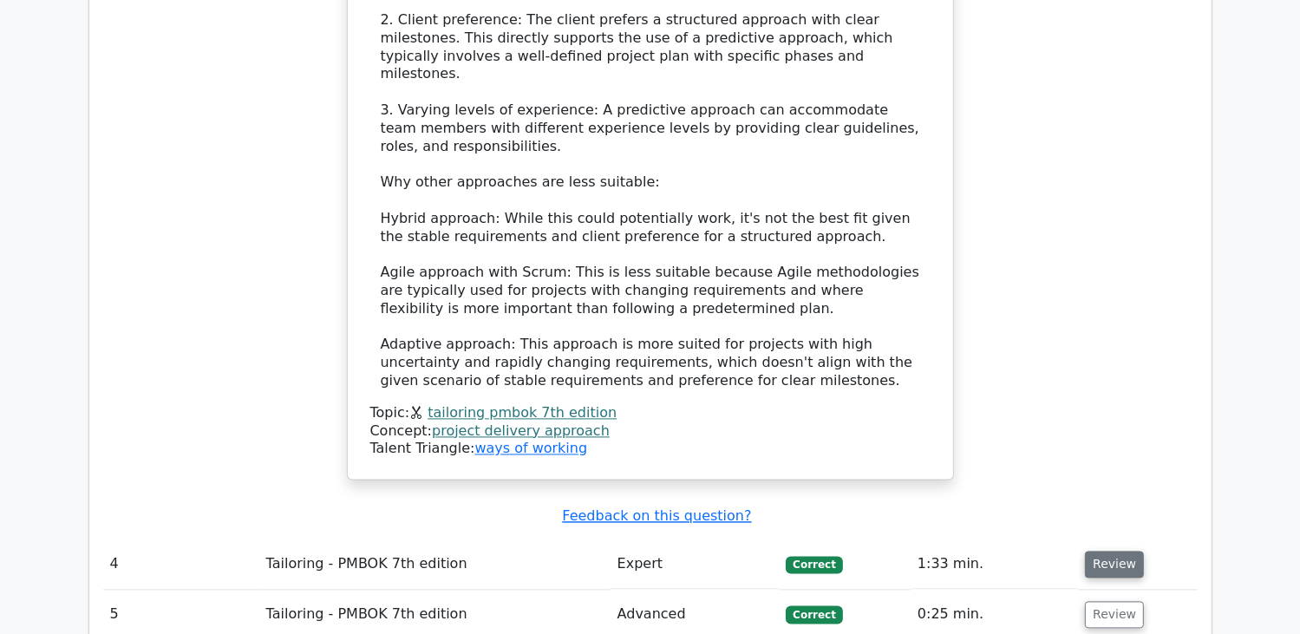
click at [1089, 551] on button "Review" at bounding box center [1114, 564] width 59 height 27
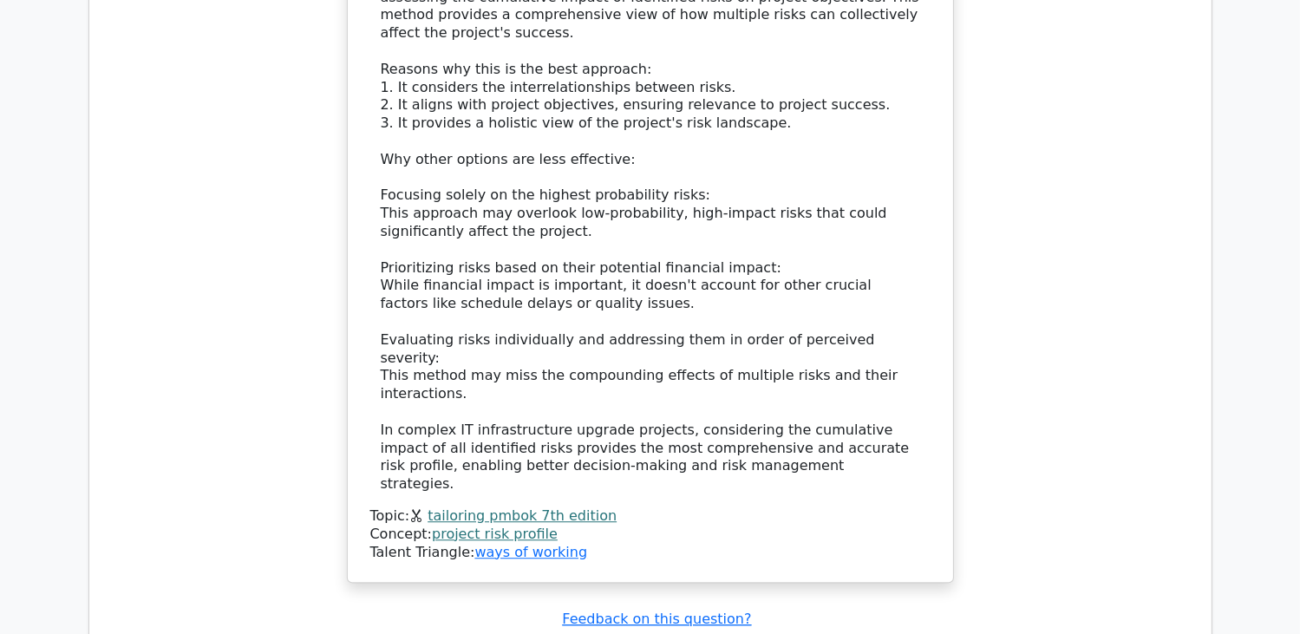
scroll to position [4510, 0]
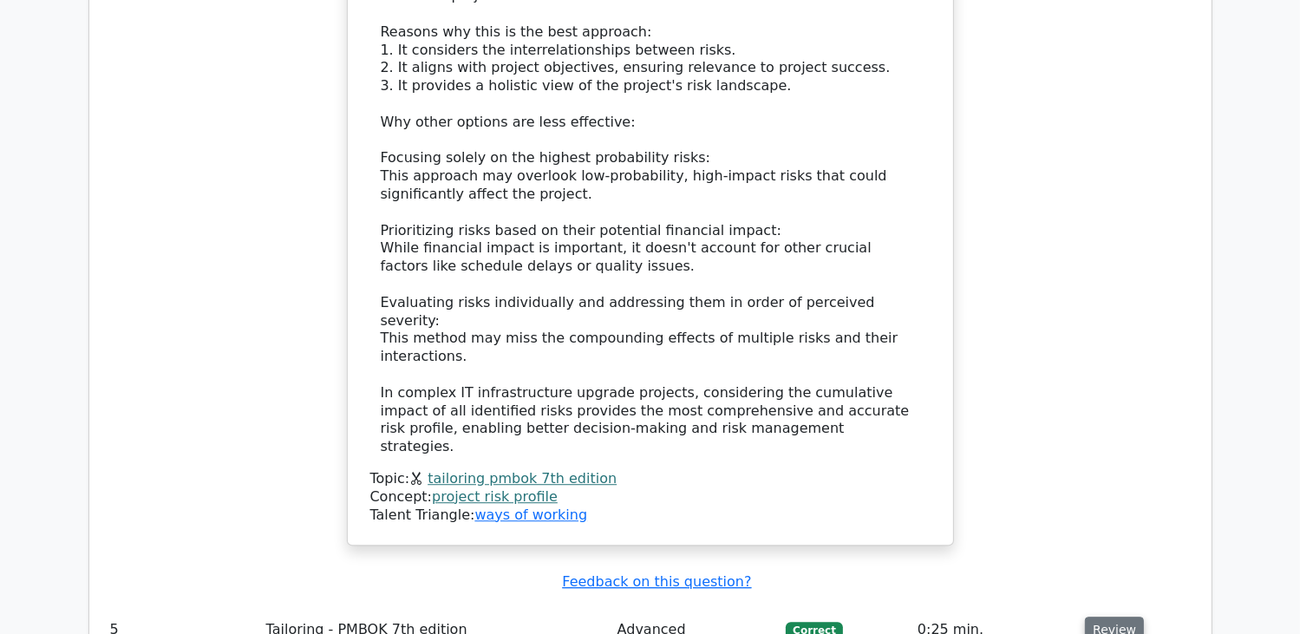
click at [1110, 617] on button "Review" at bounding box center [1114, 630] width 59 height 27
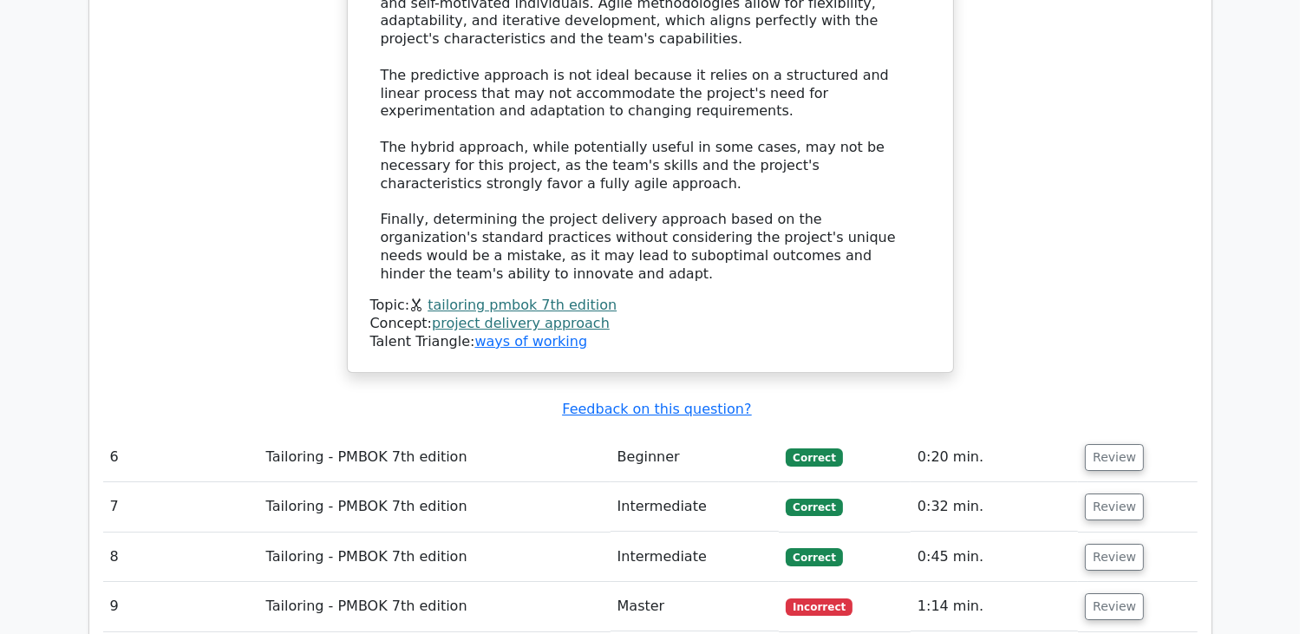
scroll to position [5810, 0]
click at [1101, 443] on button "Review" at bounding box center [1114, 456] width 59 height 27
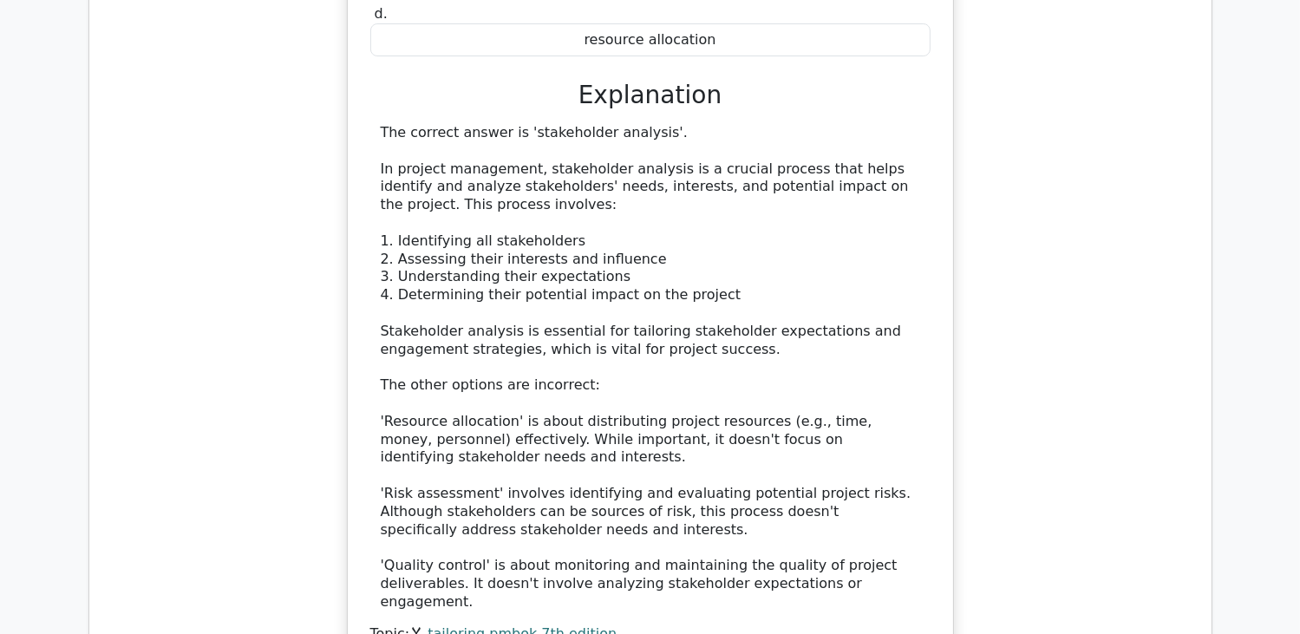
scroll to position [6591, 0]
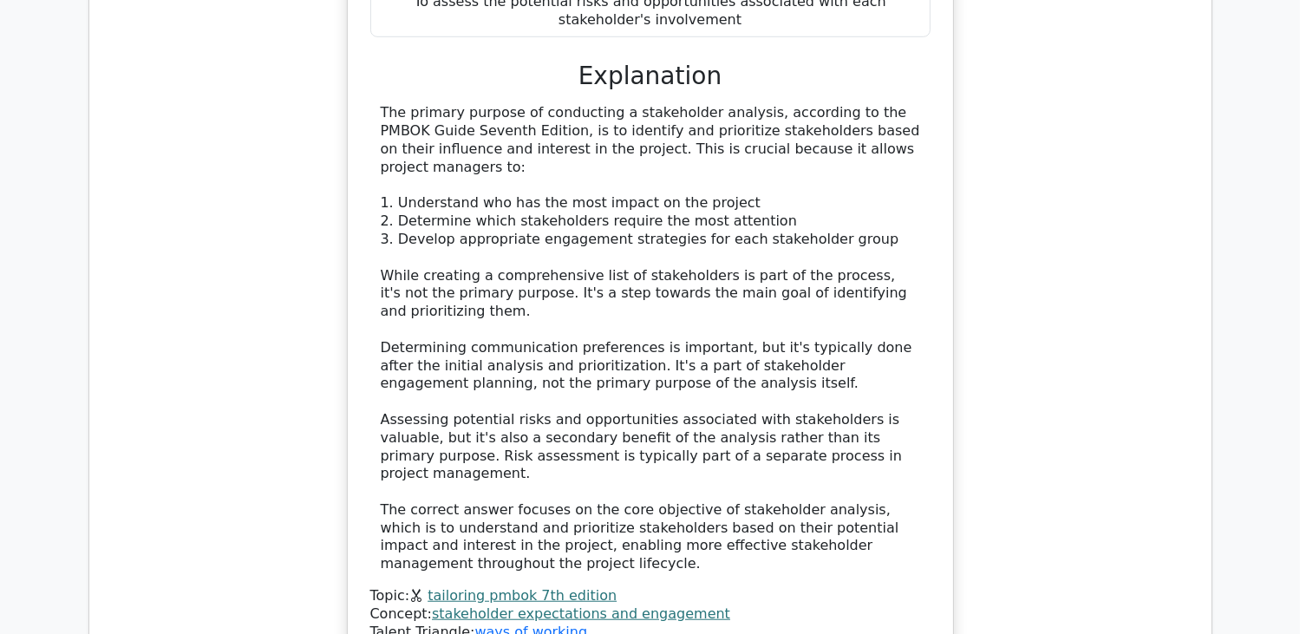
scroll to position [7718, 0]
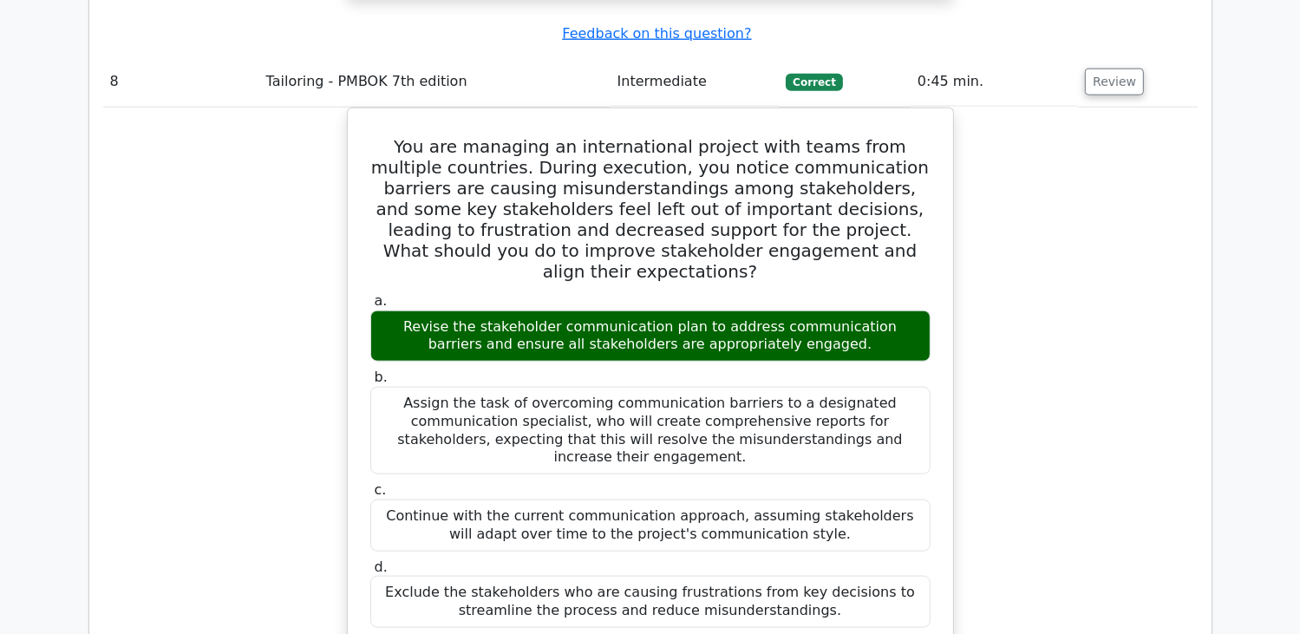
scroll to position [8412, 0]
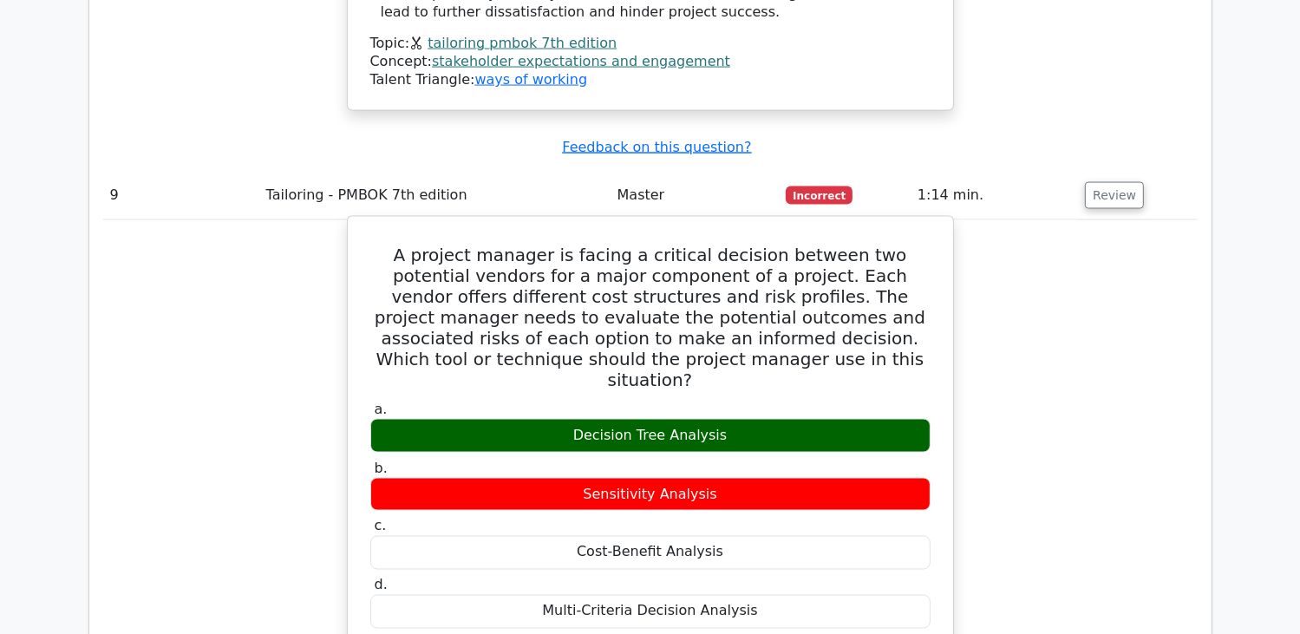
scroll to position [9279, 0]
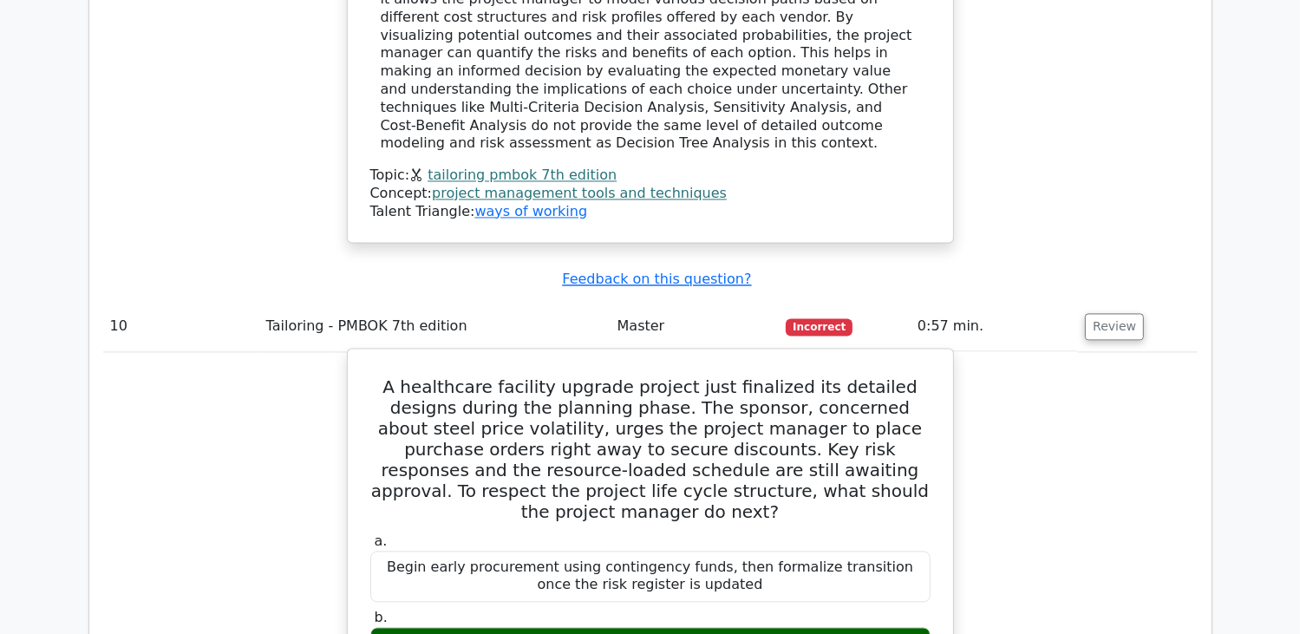
scroll to position [9973, 0]
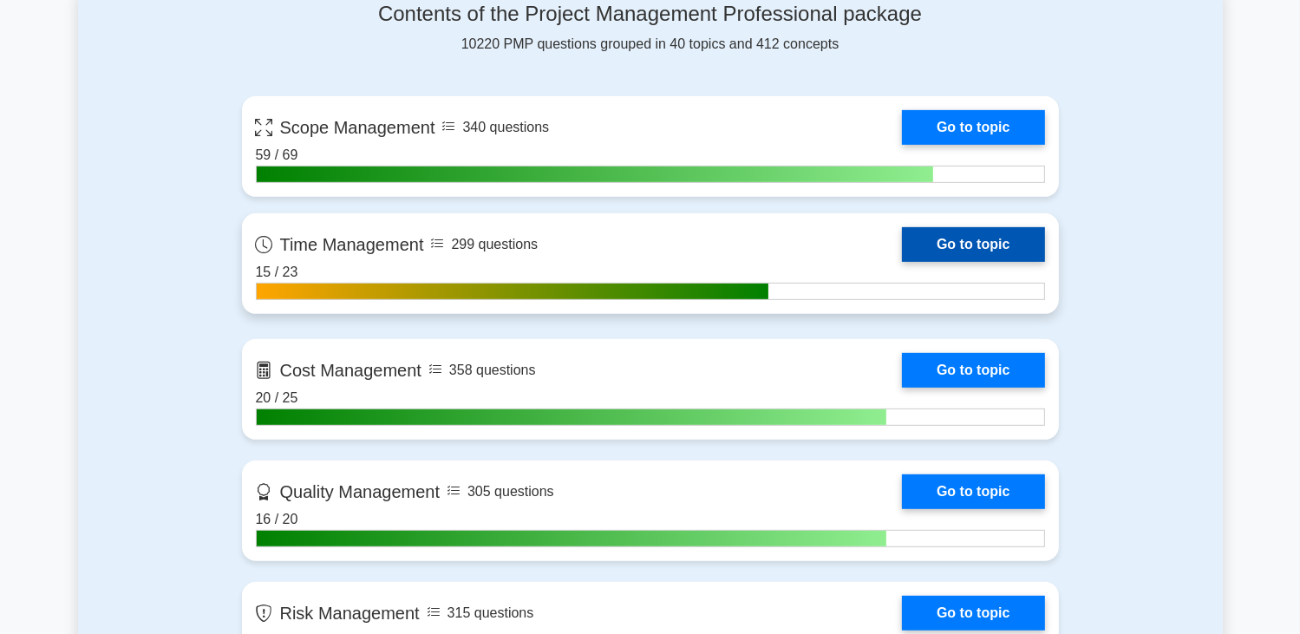
scroll to position [781, 0]
